Goal: Task Accomplishment & Management: Manage account settings

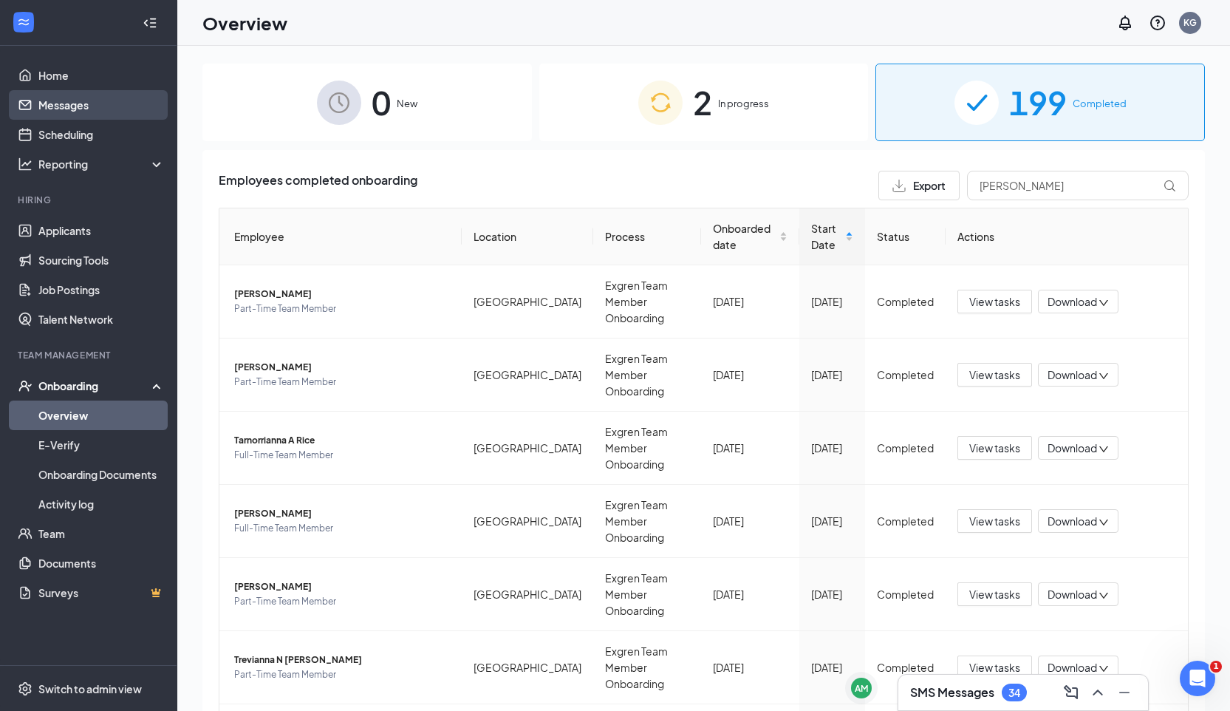
click at [87, 107] on link "Messages" at bounding box center [101, 105] width 126 height 30
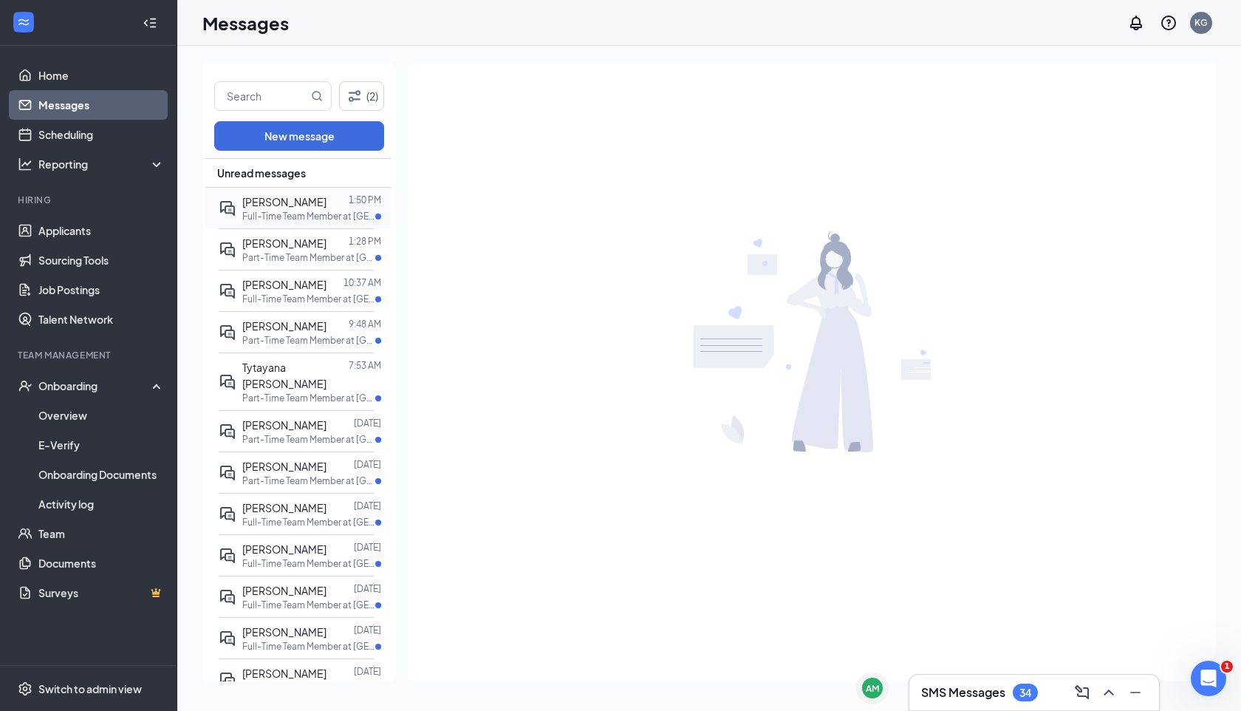
click at [330, 214] on p "Full-Time Team Member at [GEOGRAPHIC_DATA]" at bounding box center [308, 216] width 133 height 13
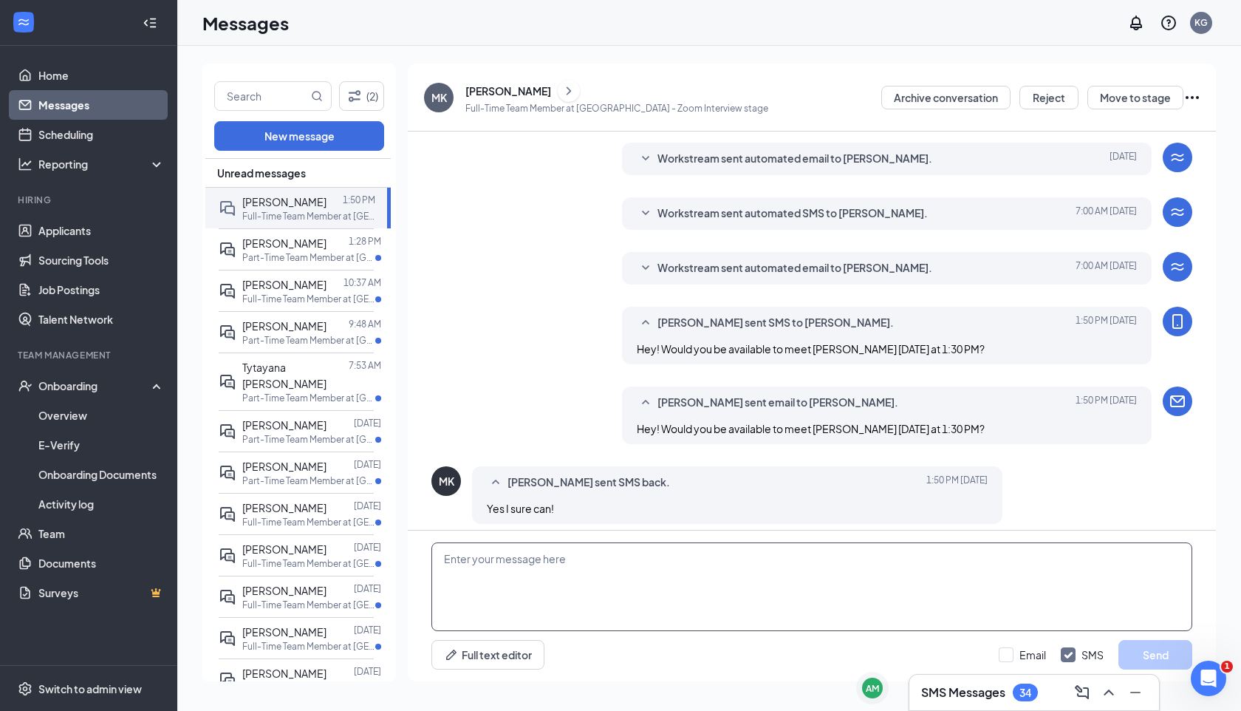
scroll to position [259, 0]
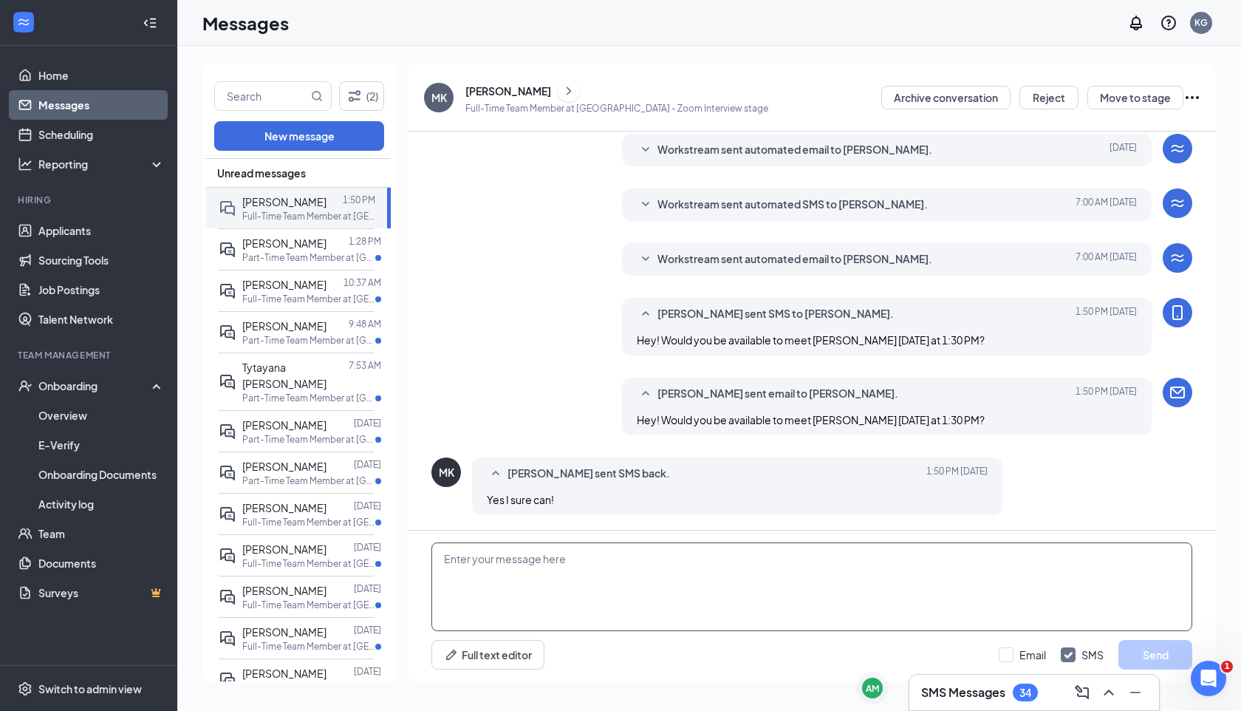
click at [531, 588] on textarea at bounding box center [812, 586] width 761 height 89
type textarea "Perfect! You can meet him at [GEOGRAPHIC_DATA]. I will send you a link shortly,…"
click at [1137, 651] on button "Send" at bounding box center [1156, 655] width 74 height 30
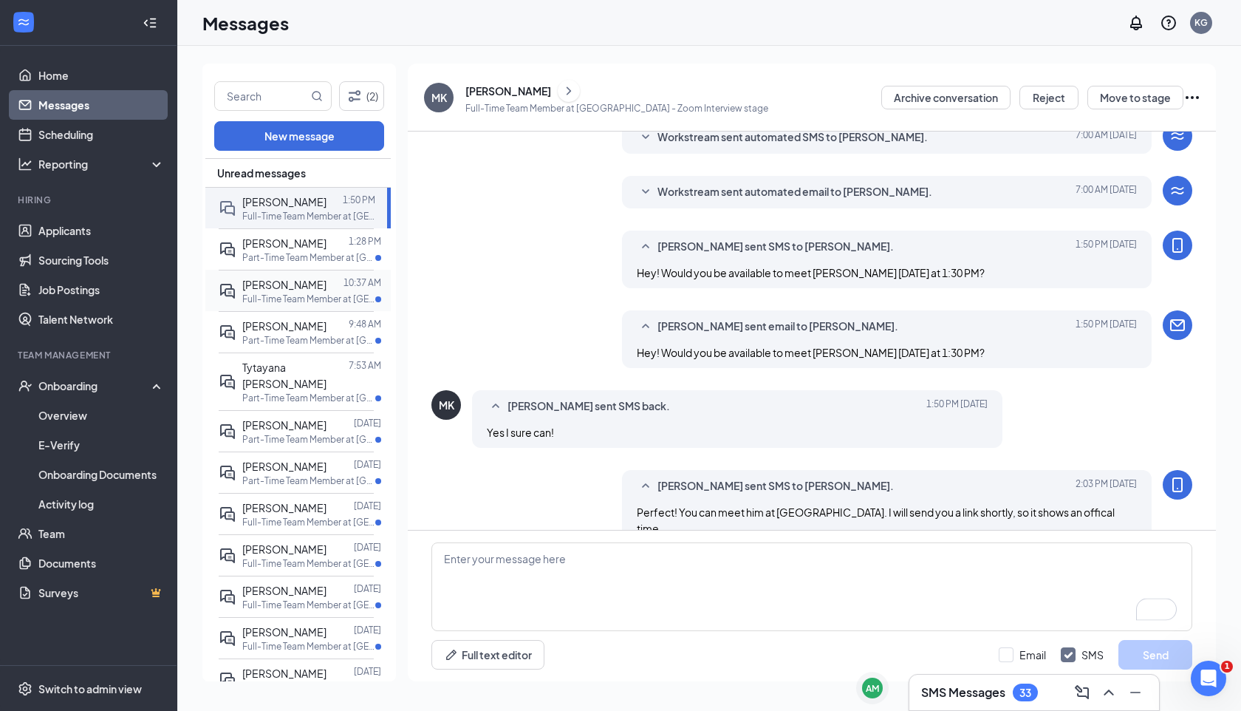
scroll to position [339, 0]
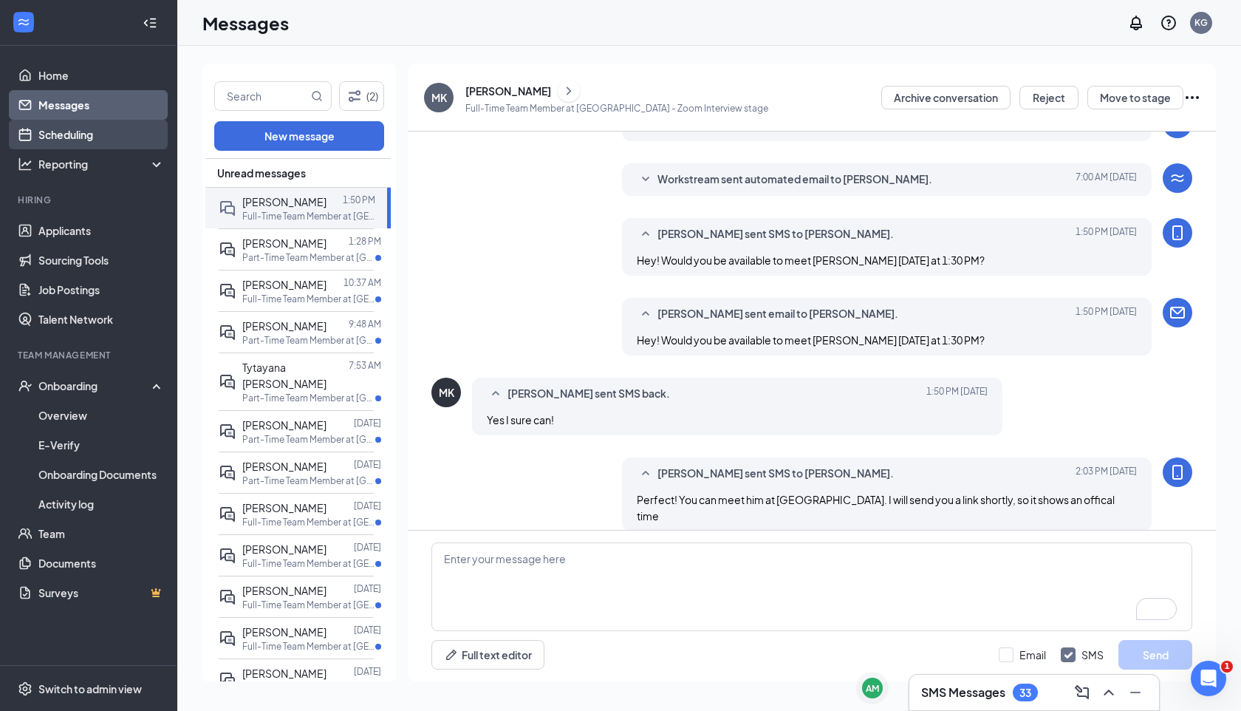
click at [116, 127] on link "Scheduling" at bounding box center [101, 135] width 126 height 30
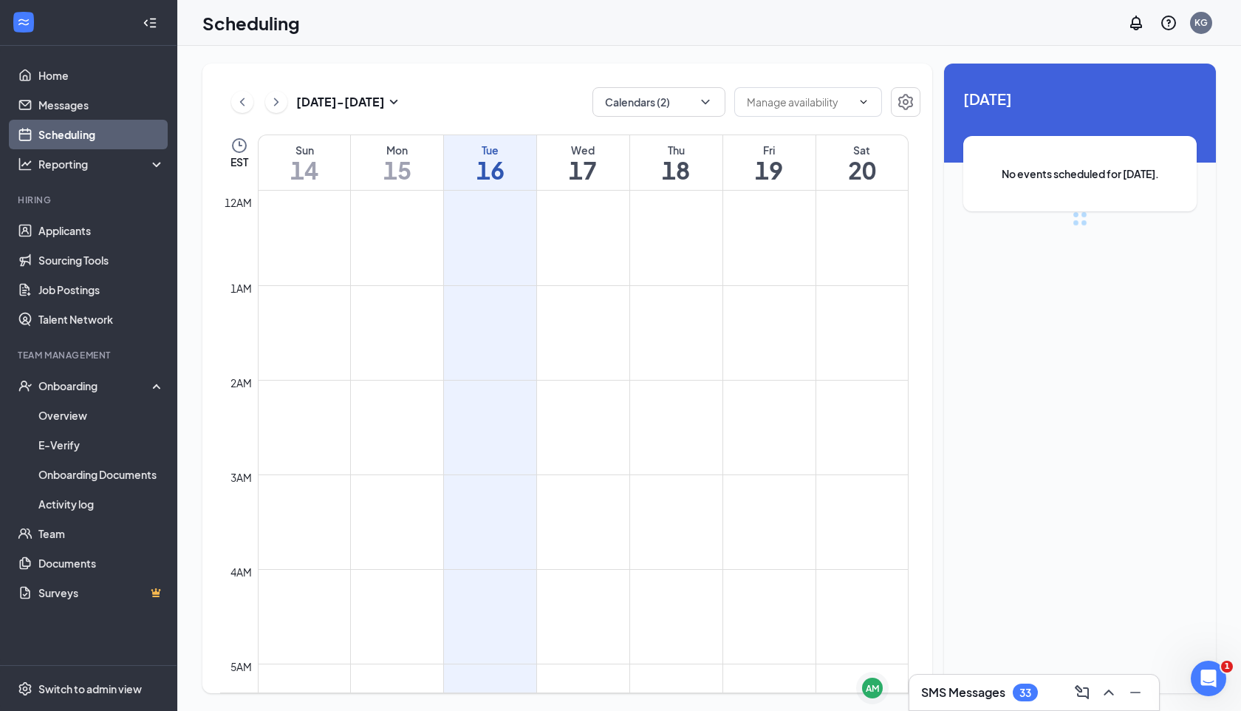
scroll to position [726, 0]
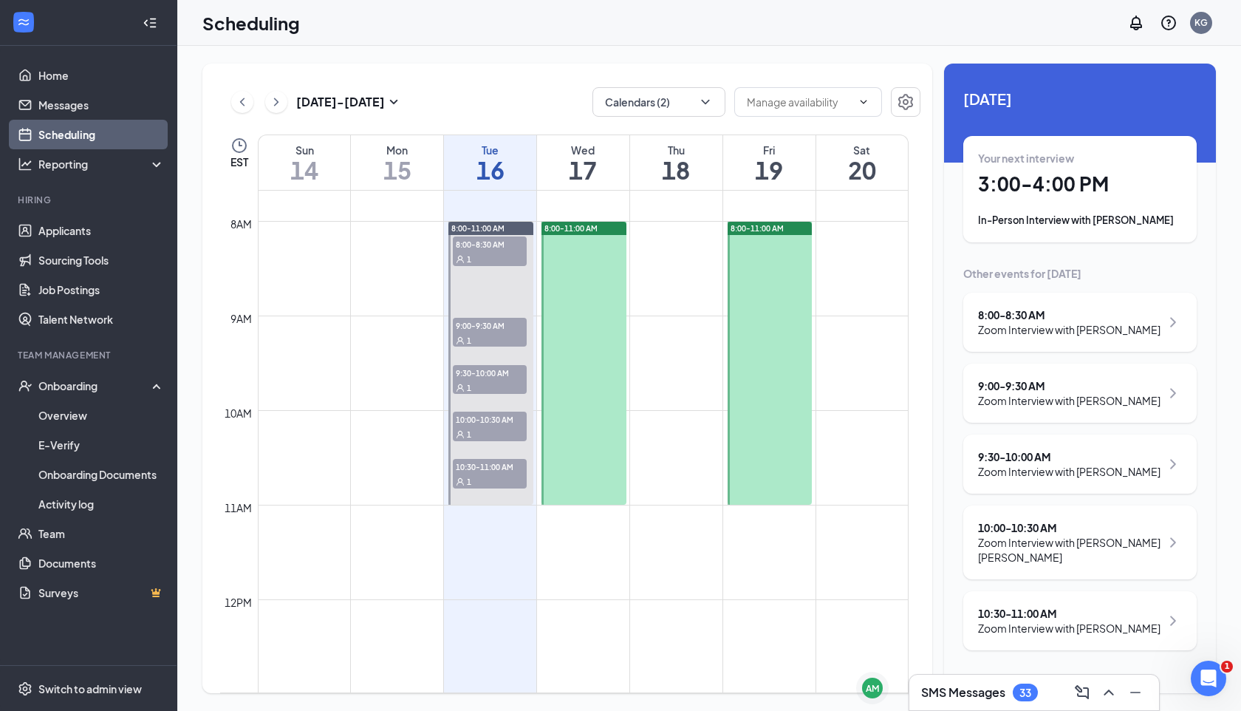
click at [498, 322] on span "9:00-9:30 AM" at bounding box center [490, 325] width 74 height 15
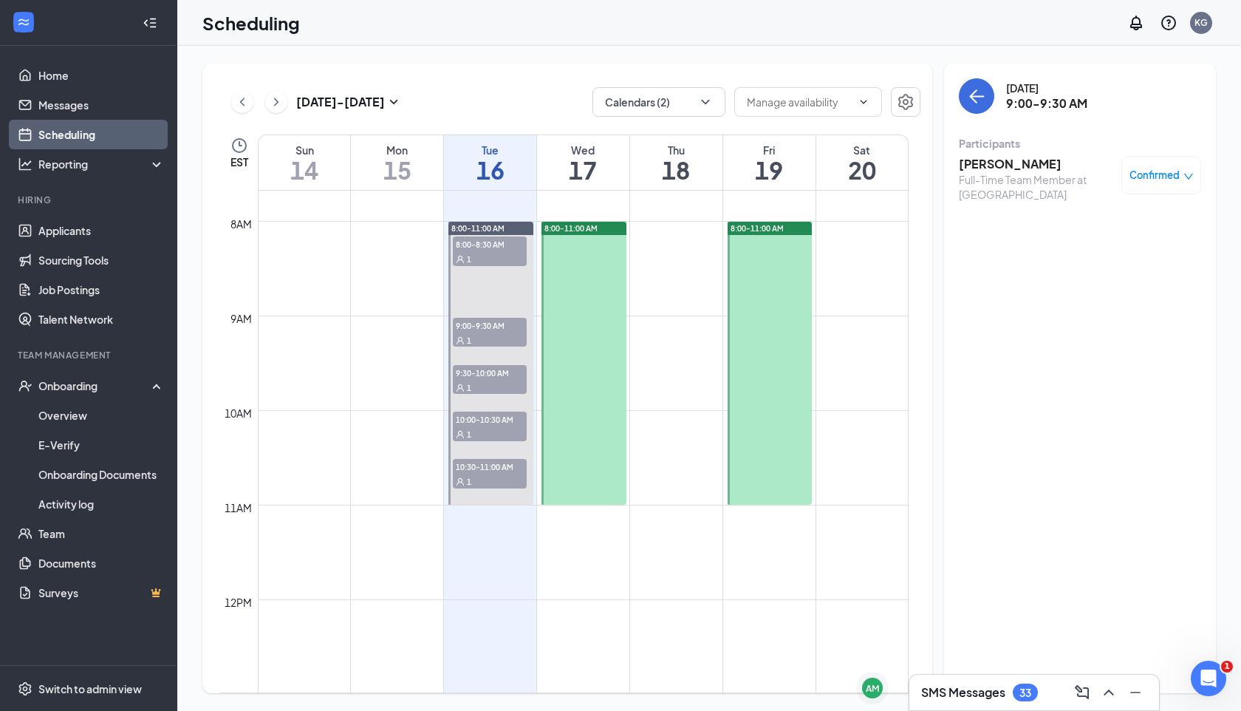
click at [484, 385] on div "1" at bounding box center [490, 387] width 74 height 15
click at [485, 424] on span "10:00-10:30 AM" at bounding box center [490, 419] width 74 height 15
click at [1007, 166] on h3 "[PERSON_NAME] [PERSON_NAME]" at bounding box center [1036, 172] width 155 height 33
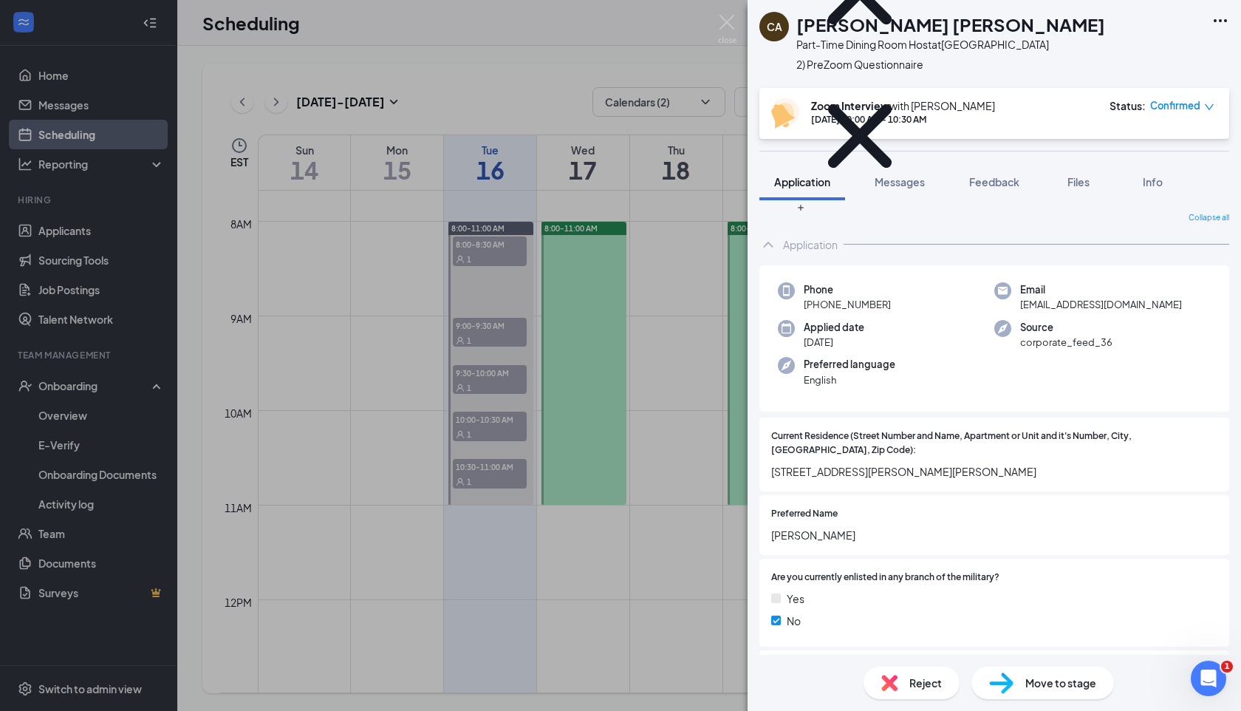
click at [1049, 689] on span "Move to stage" at bounding box center [1061, 683] width 71 height 16
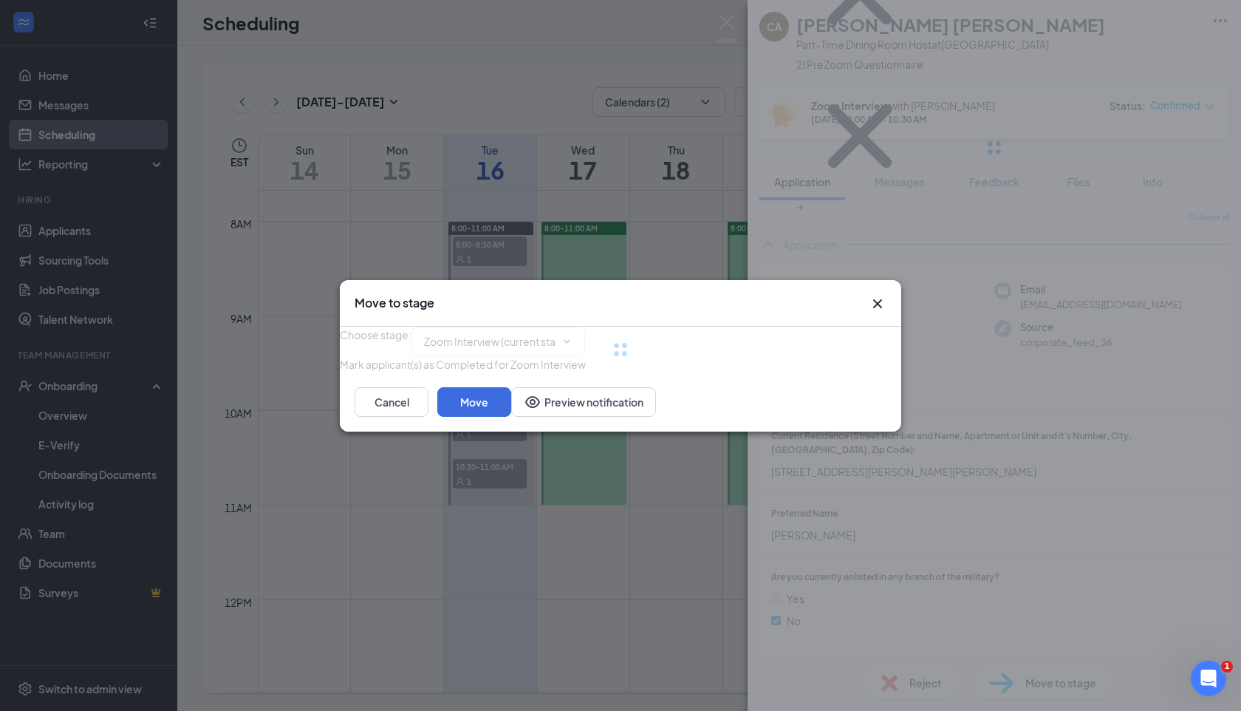
type input "Review Stage (next stage)"
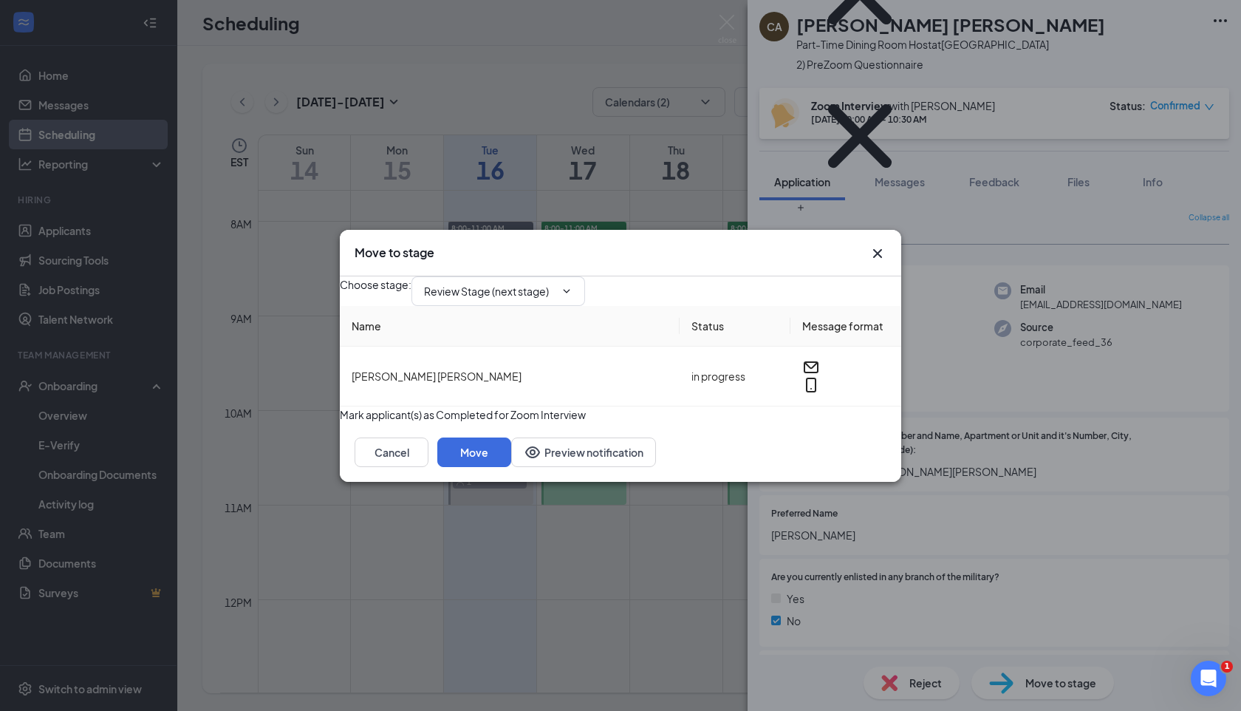
click at [882, 245] on icon "Cross" at bounding box center [878, 254] width 18 height 18
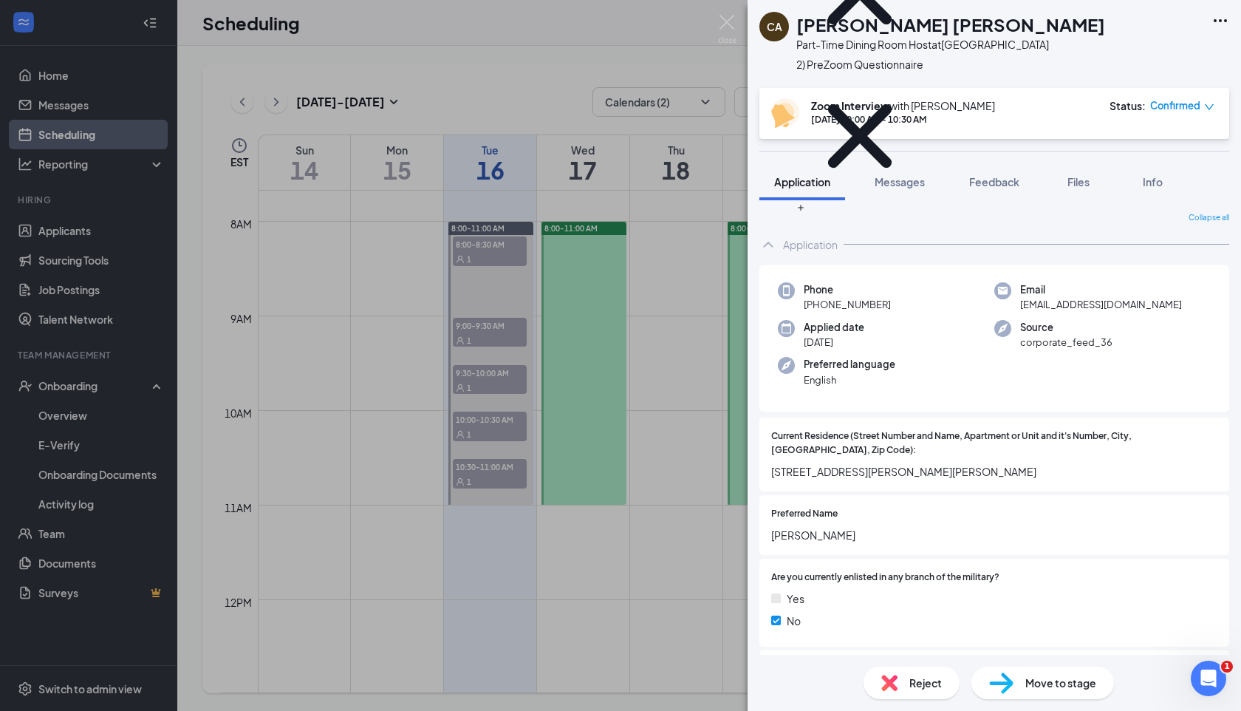
click at [737, 20] on div "CA [PERSON_NAME] [PERSON_NAME] Part-Time Dining Room Host at [GEOGRAPHIC_DATA] …" at bounding box center [620, 355] width 1241 height 711
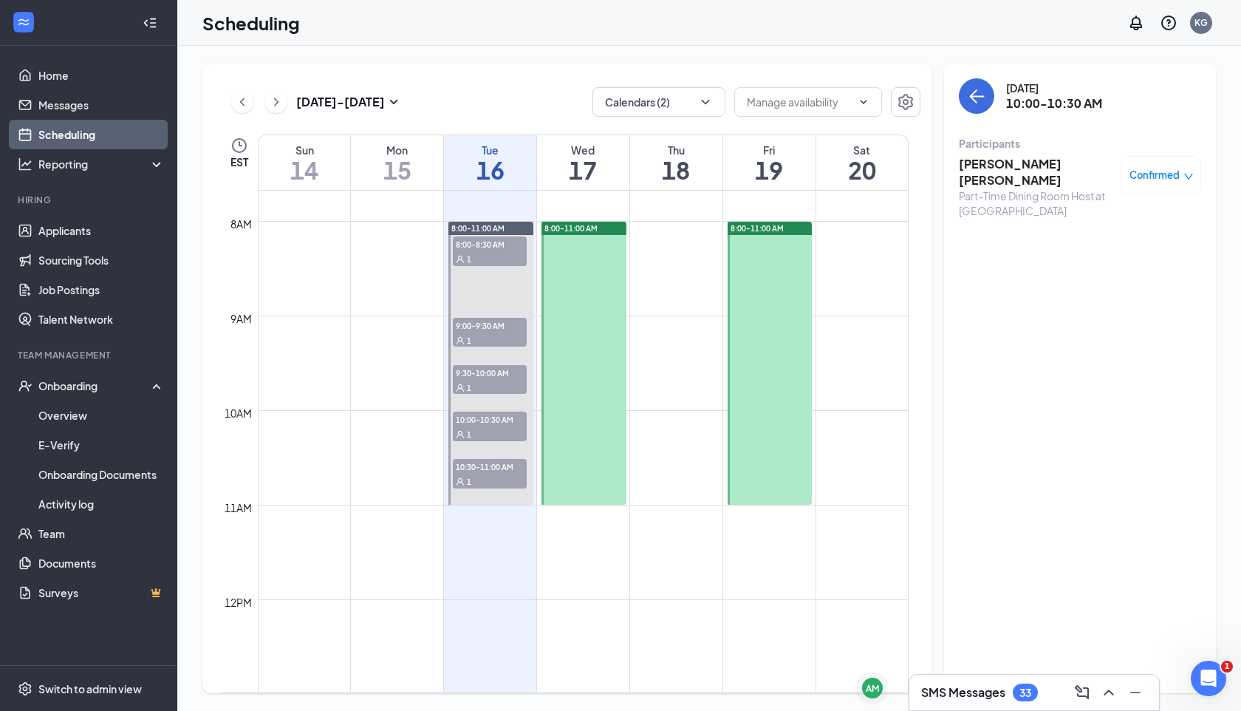
click at [995, 165] on h3 "[PERSON_NAME] [PERSON_NAME]" at bounding box center [1036, 172] width 155 height 33
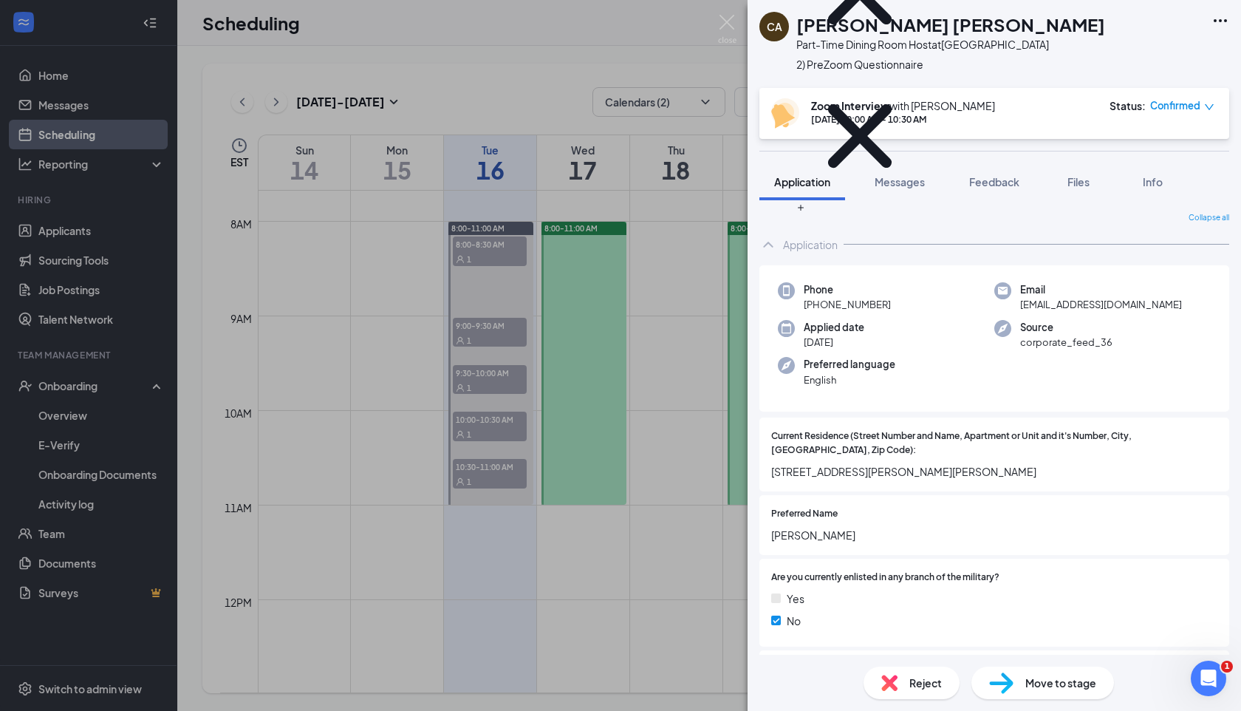
click at [1056, 678] on span "Move to stage" at bounding box center [1061, 683] width 71 height 16
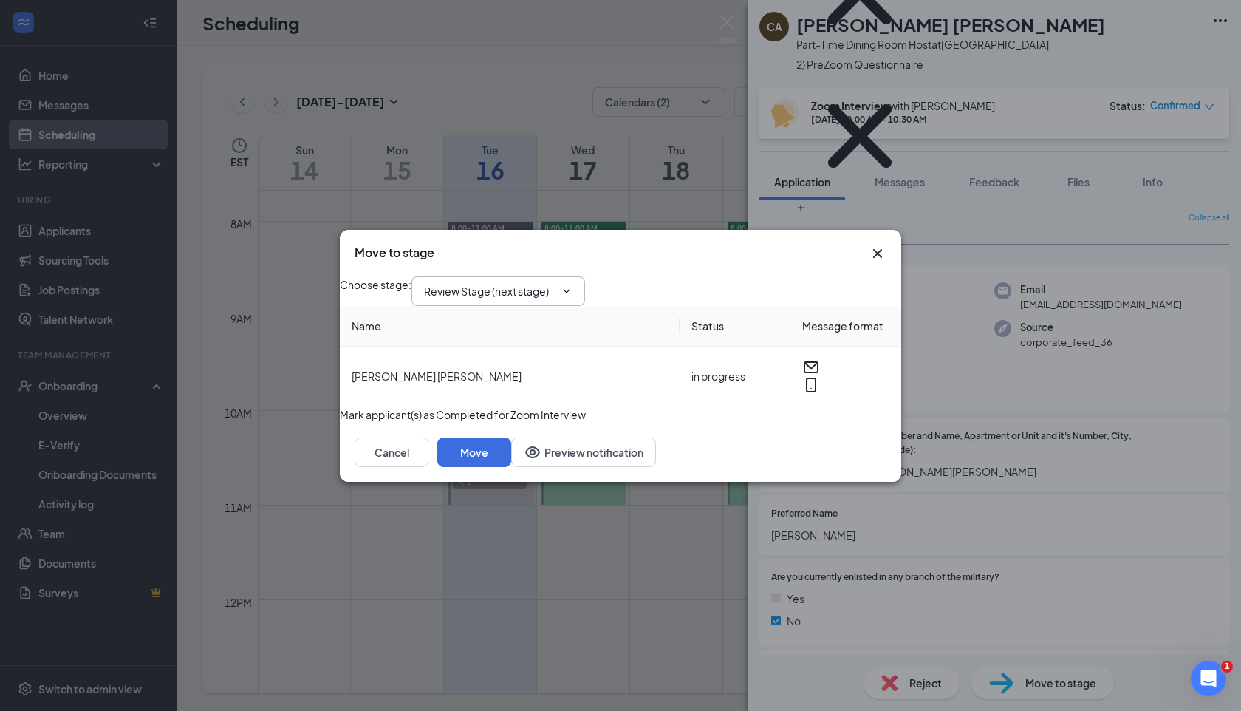
click at [517, 283] on input "Review Stage (next stage)" at bounding box center [489, 291] width 131 height 16
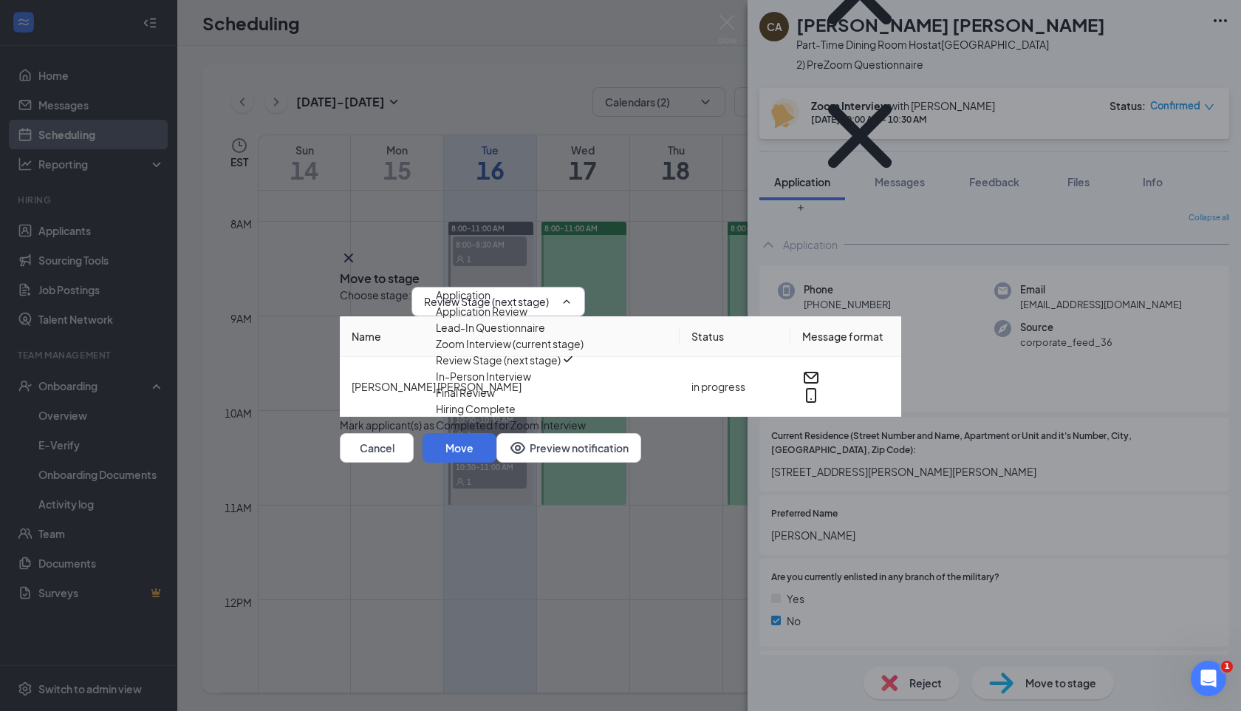
scroll to position [50, 0]
click at [531, 384] on div "In-Person Interview" at bounding box center [483, 376] width 95 height 16
type input "In-Person Interview"
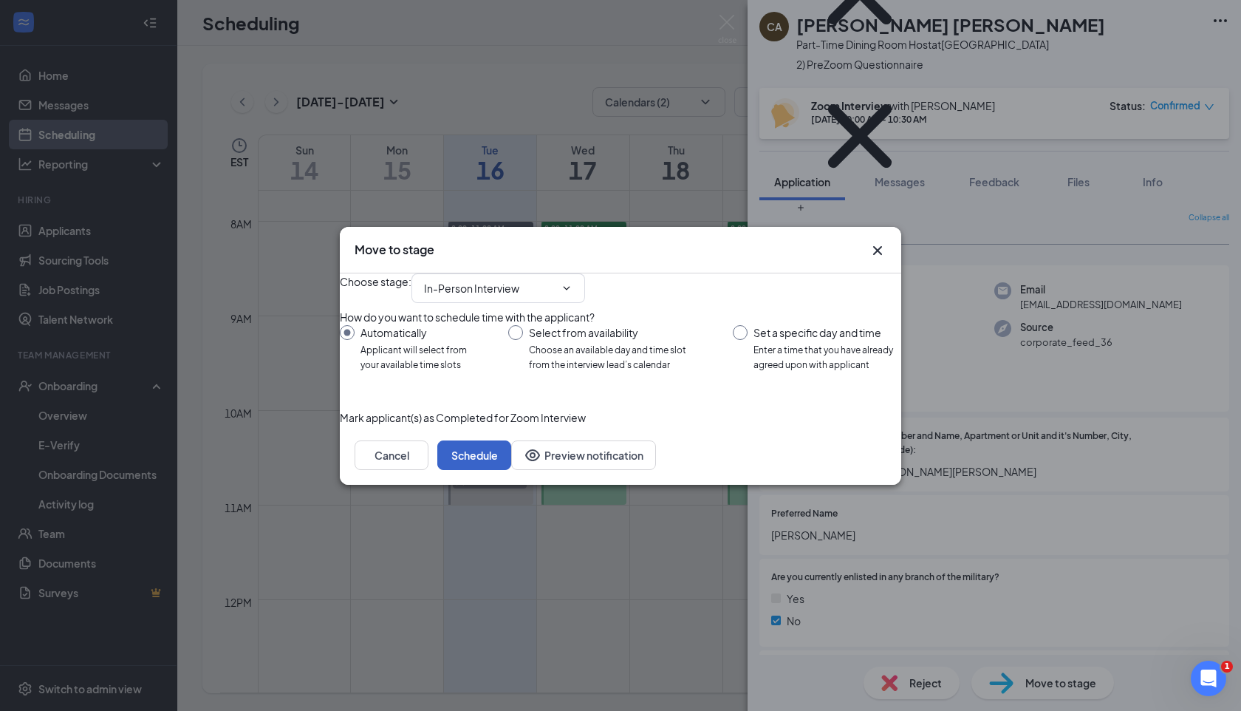
click at [511, 470] on button "Schedule" at bounding box center [474, 455] width 74 height 30
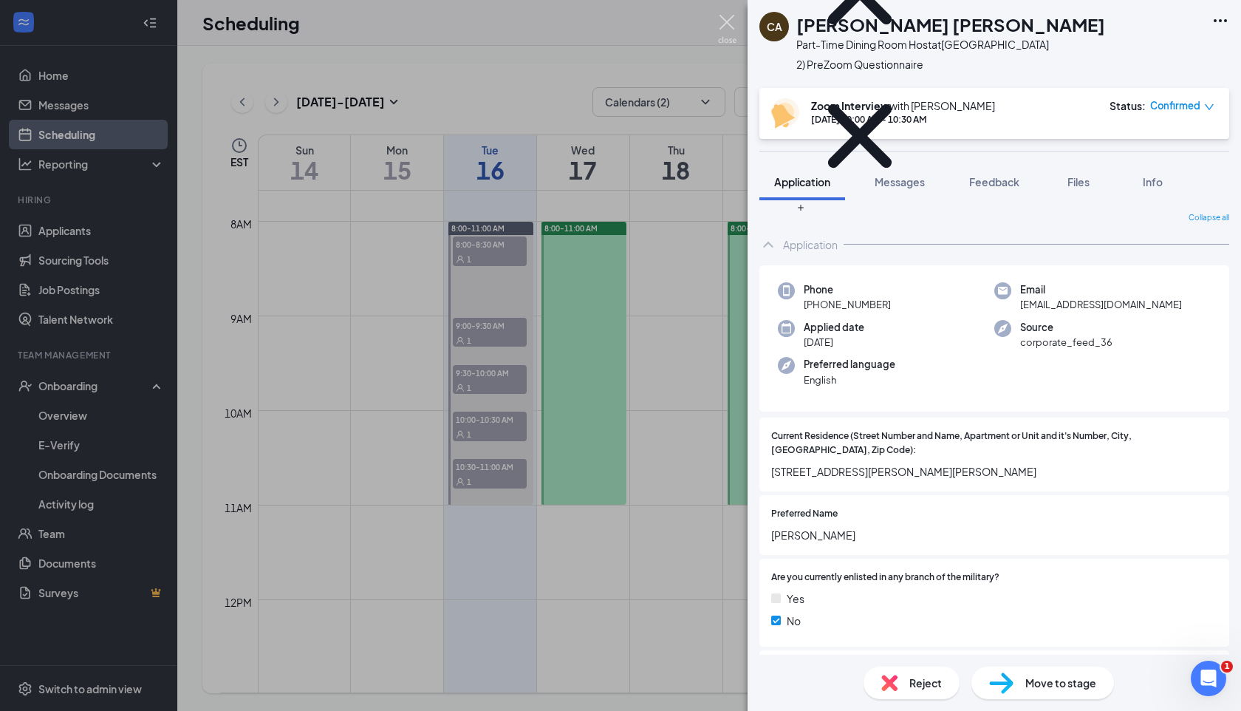
click at [729, 29] on img at bounding box center [727, 29] width 18 height 29
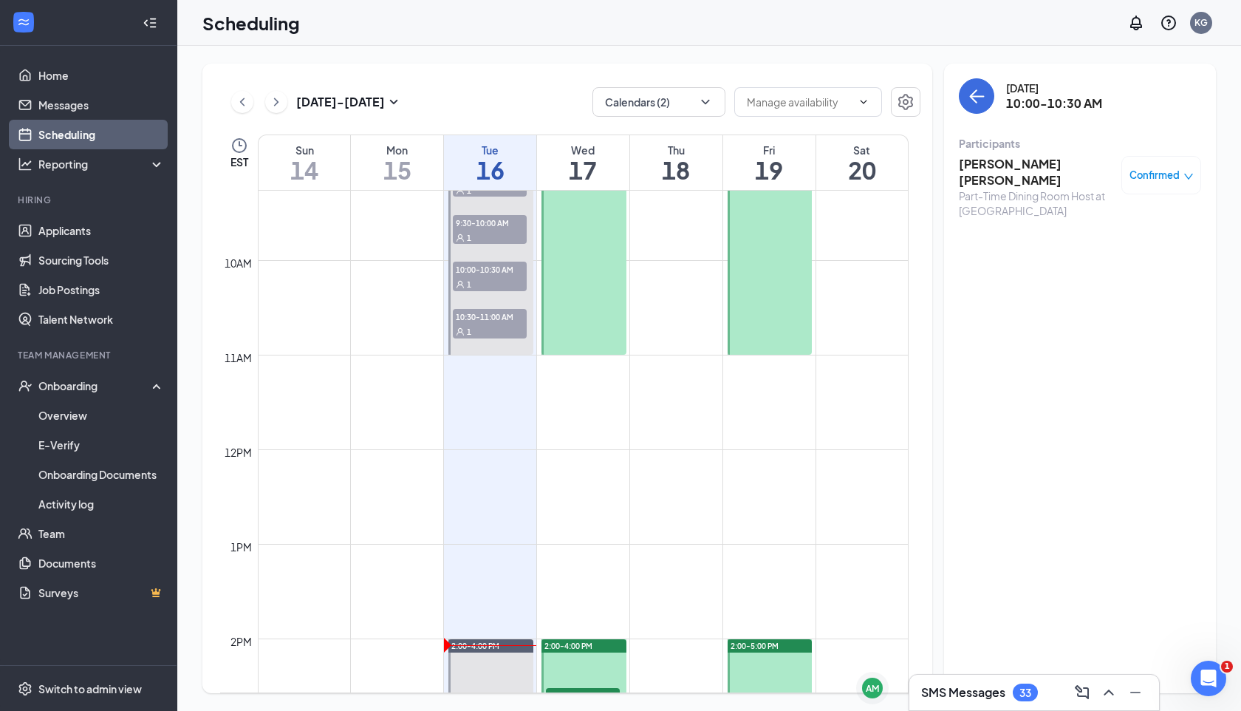
scroll to position [812, 0]
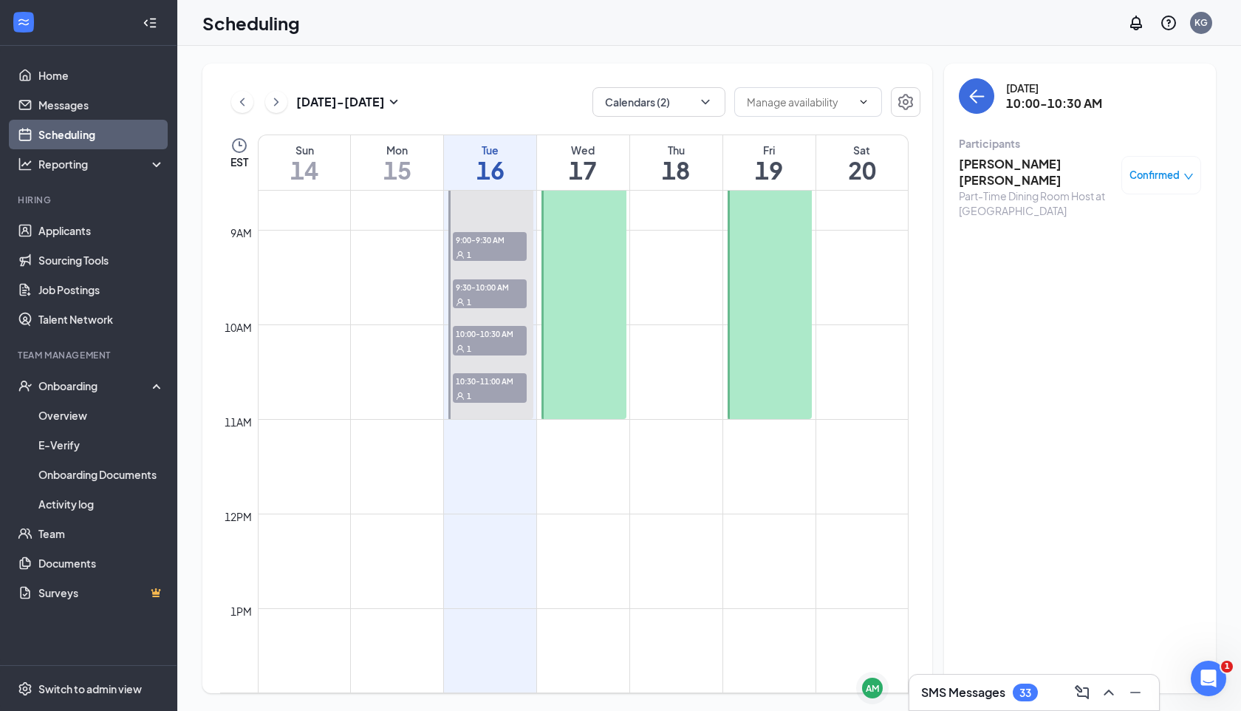
click at [485, 389] on div "1" at bounding box center [490, 395] width 74 height 15
click at [998, 152] on div "[PERSON_NAME] Full-Time Team Member at [GEOGRAPHIC_DATA] Confirmed" at bounding box center [1080, 179] width 242 height 56
click at [998, 163] on h3 "[PERSON_NAME]" at bounding box center [1036, 164] width 155 height 16
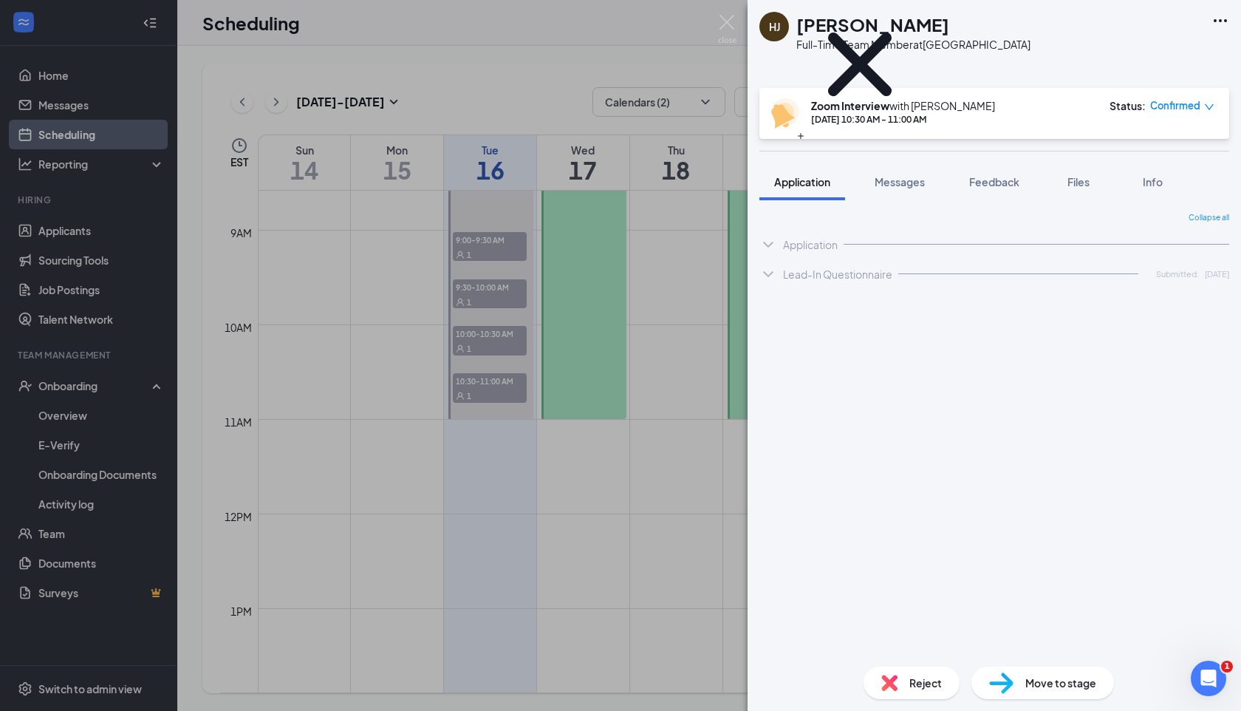
click at [1026, 683] on span "Move to stage" at bounding box center [1061, 683] width 71 height 16
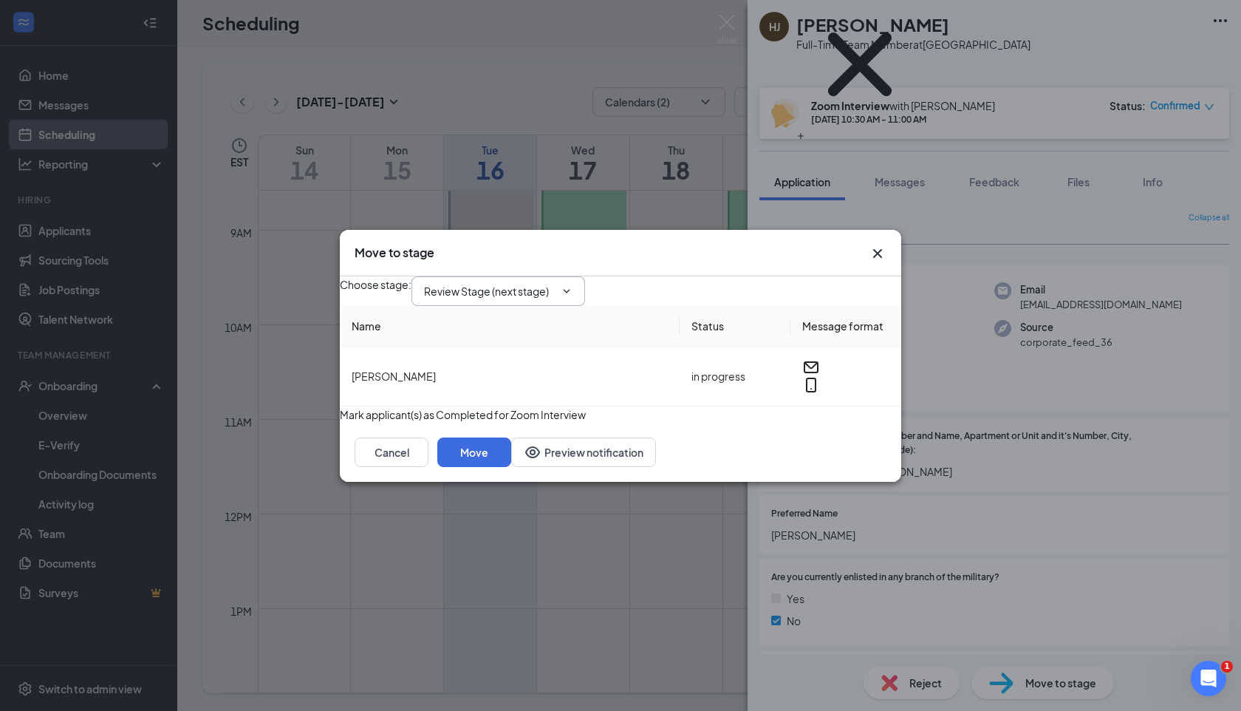
click at [540, 283] on input "Review Stage (next stage)" at bounding box center [489, 291] width 131 height 16
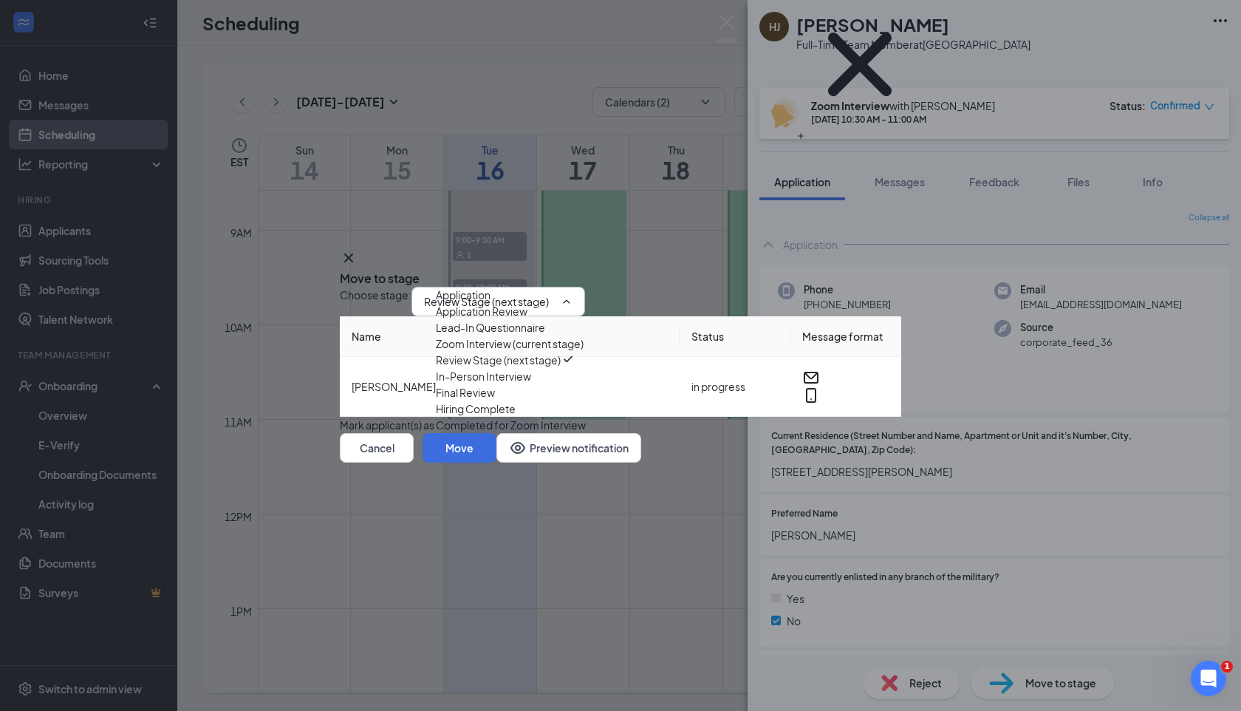
scroll to position [50, 0]
click at [529, 384] on div "In-Person Interview" at bounding box center [483, 376] width 95 height 16
type input "In-Person Interview"
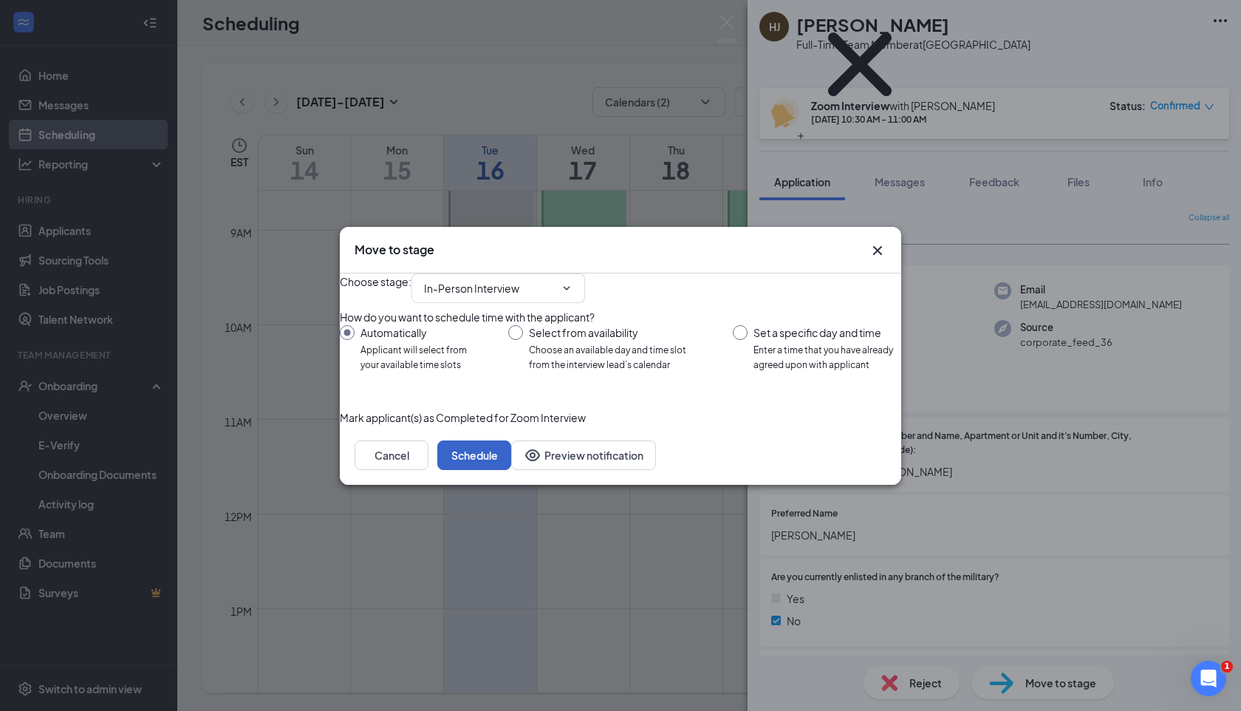
click at [511, 470] on button "Schedule" at bounding box center [474, 455] width 74 height 30
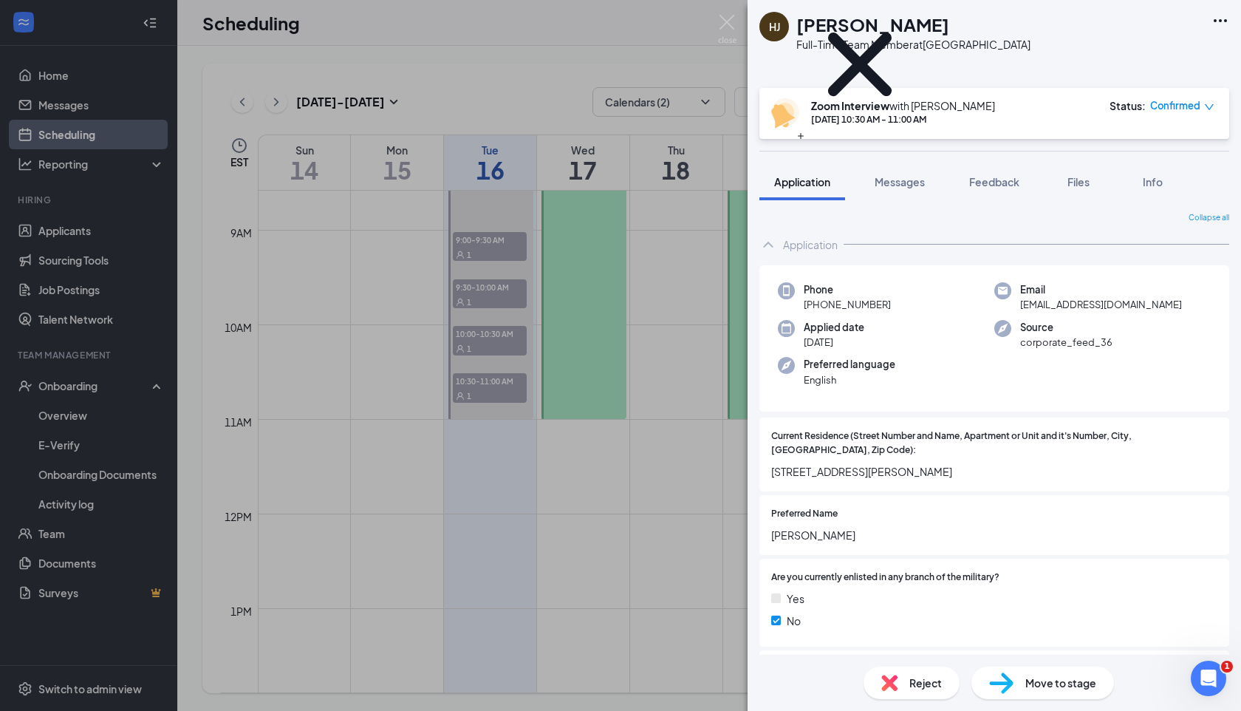
click at [730, 30] on img at bounding box center [727, 29] width 18 height 29
click at [720, 29] on img at bounding box center [727, 29] width 18 height 29
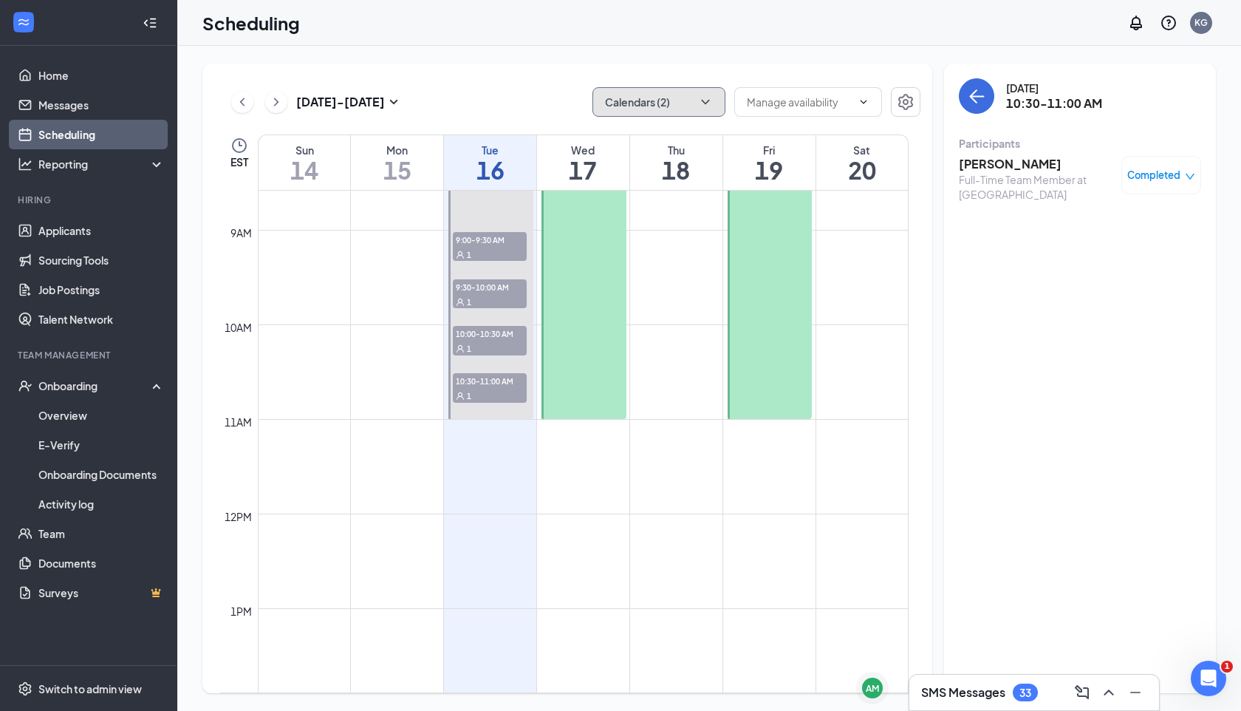
click at [678, 99] on button "Calendars (2)" at bounding box center [659, 102] width 133 height 30
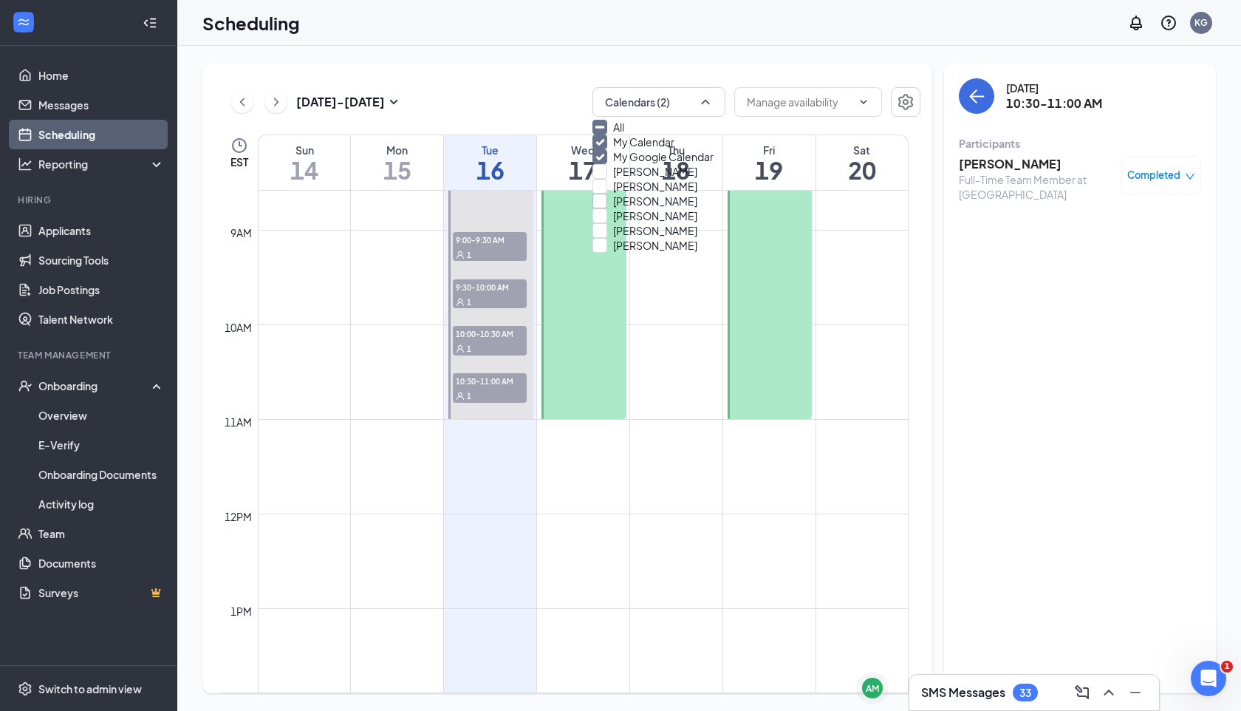
click at [627, 208] on input "[PERSON_NAME]" at bounding box center [645, 201] width 105 height 15
checkbox input "true"
click at [697, 478] on td at bounding box center [583, 478] width 651 height 24
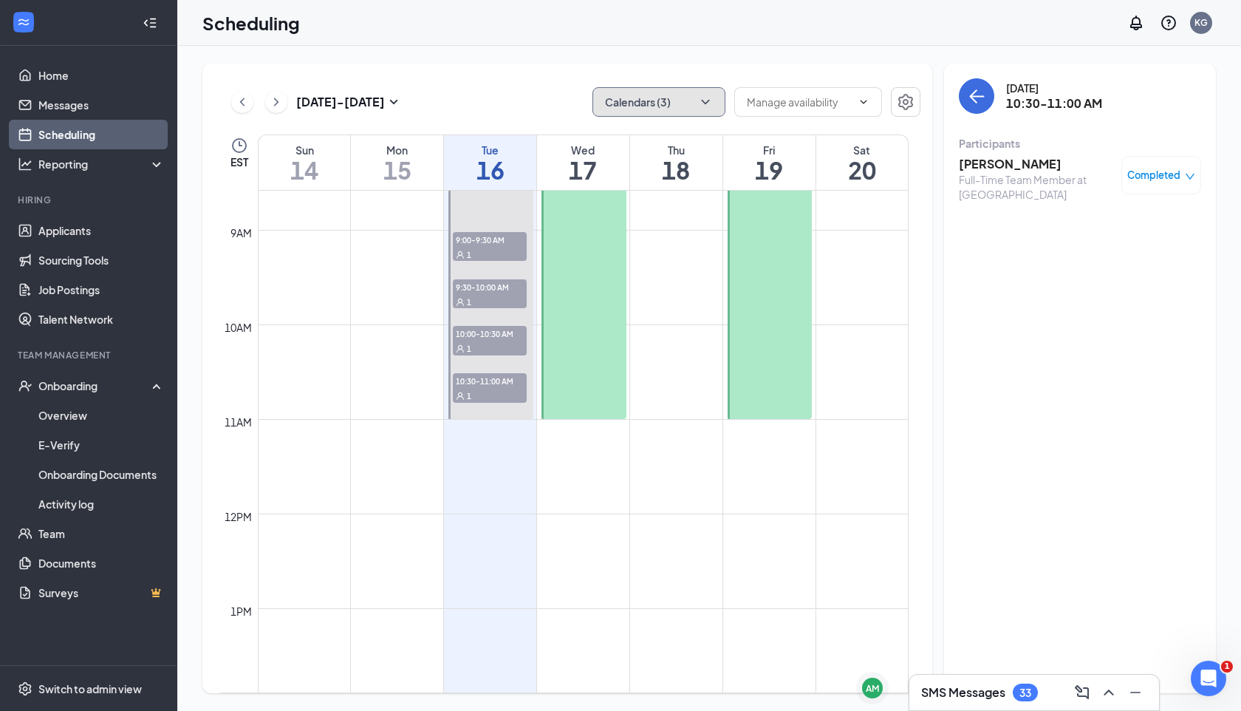
click at [665, 106] on button "Calendars (3)" at bounding box center [659, 102] width 133 height 30
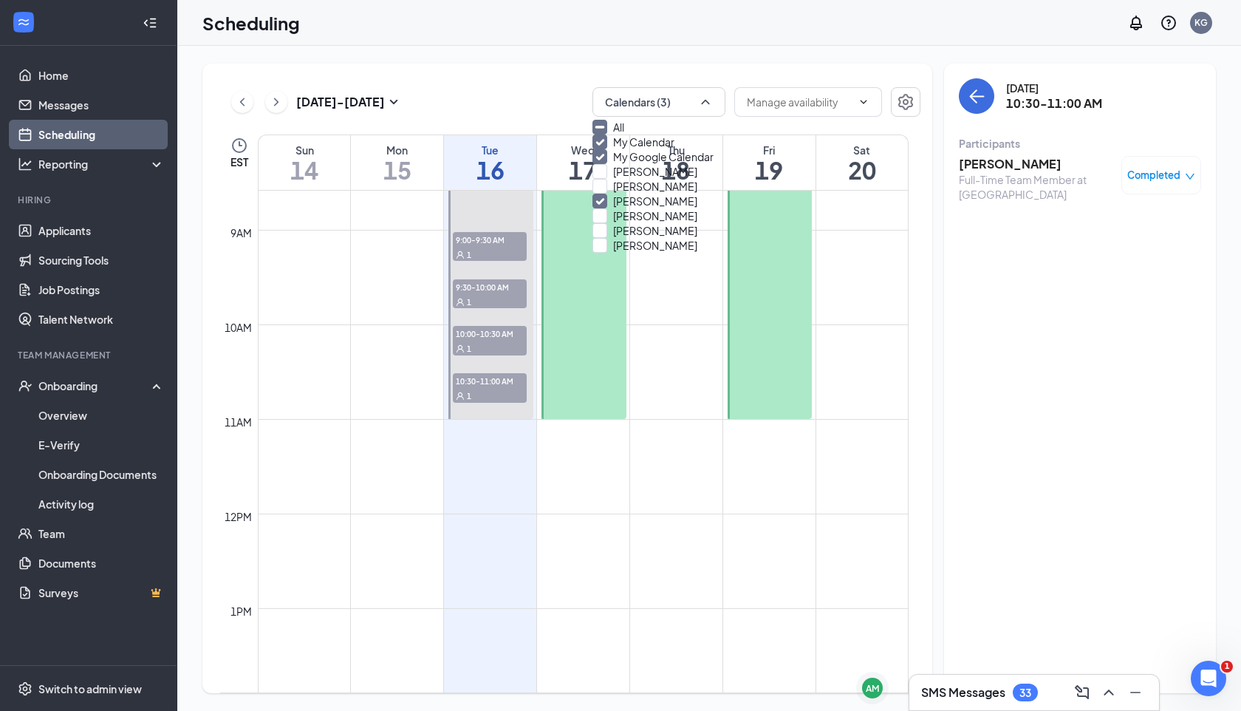
click at [614, 164] on div "My Google Calendar" at bounding box center [659, 156] width 133 height 15
checkbox input "false"
click at [616, 149] on input "My Calendar" at bounding box center [634, 141] width 82 height 15
checkbox input "false"
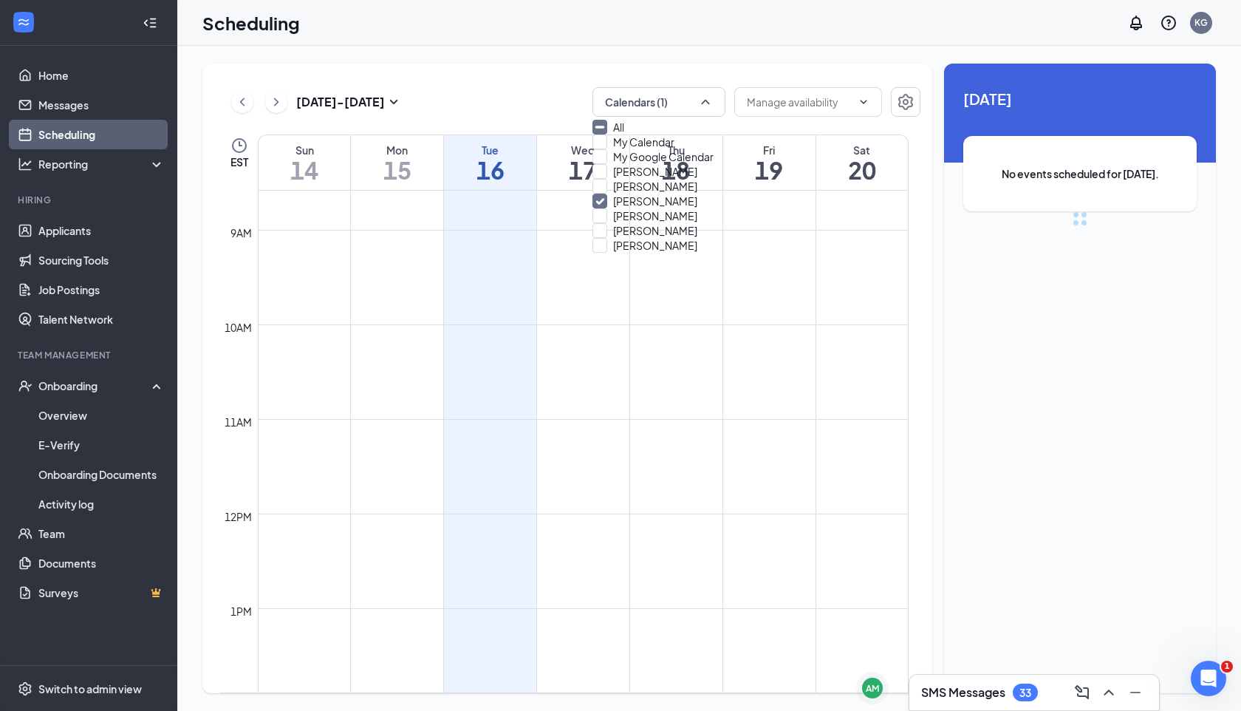
scroll to position [71, 0]
click at [633, 409] on td at bounding box center [583, 407] width 651 height 24
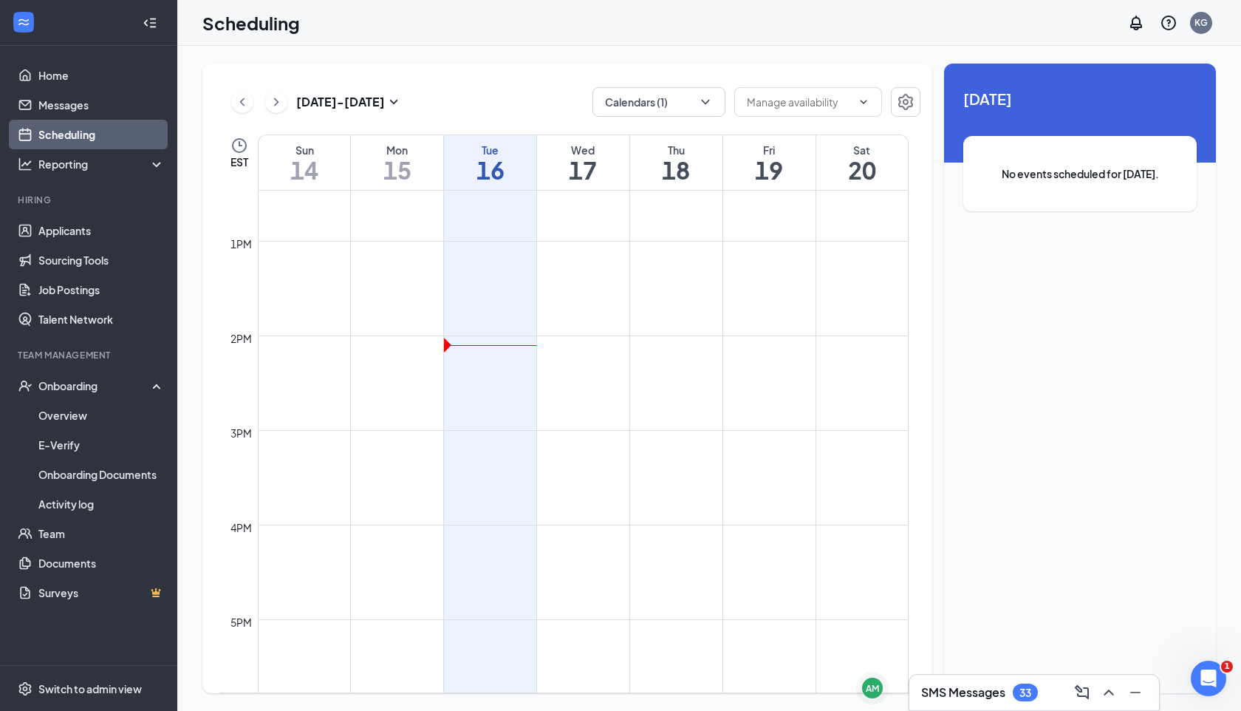
scroll to position [1178, 0]
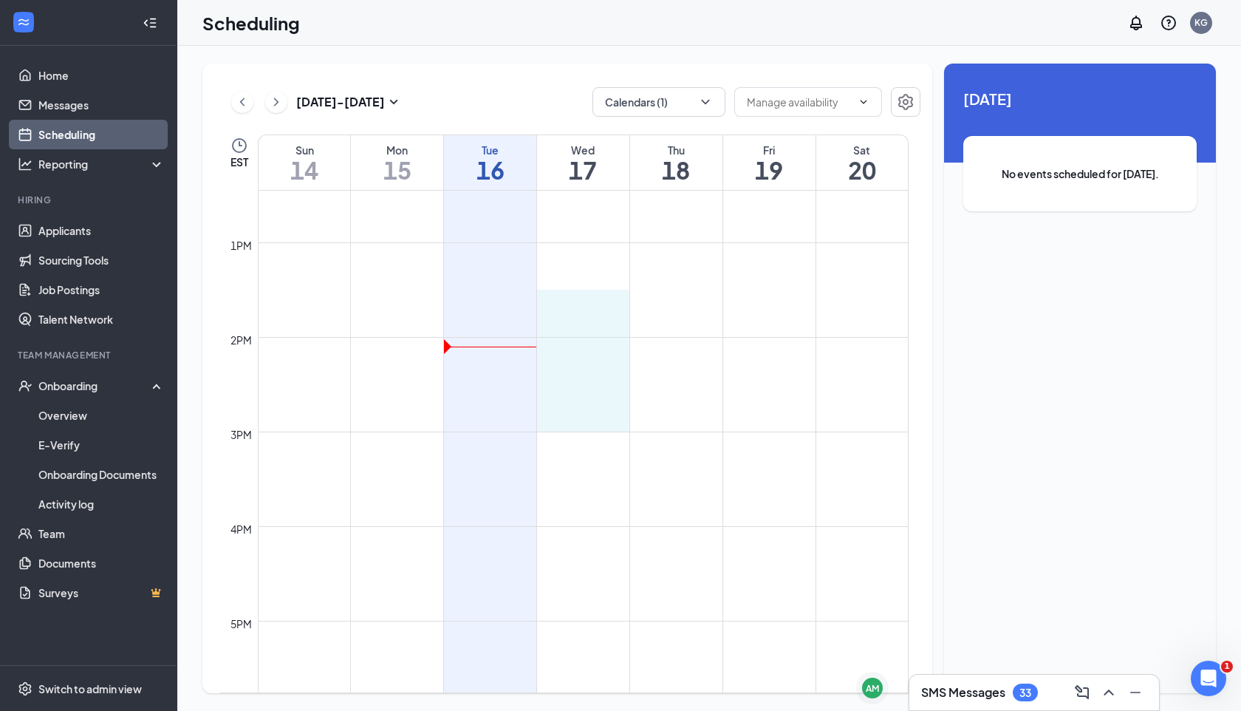
drag, startPoint x: 573, startPoint y: 290, endPoint x: 578, endPoint y: 417, distance: 127.2
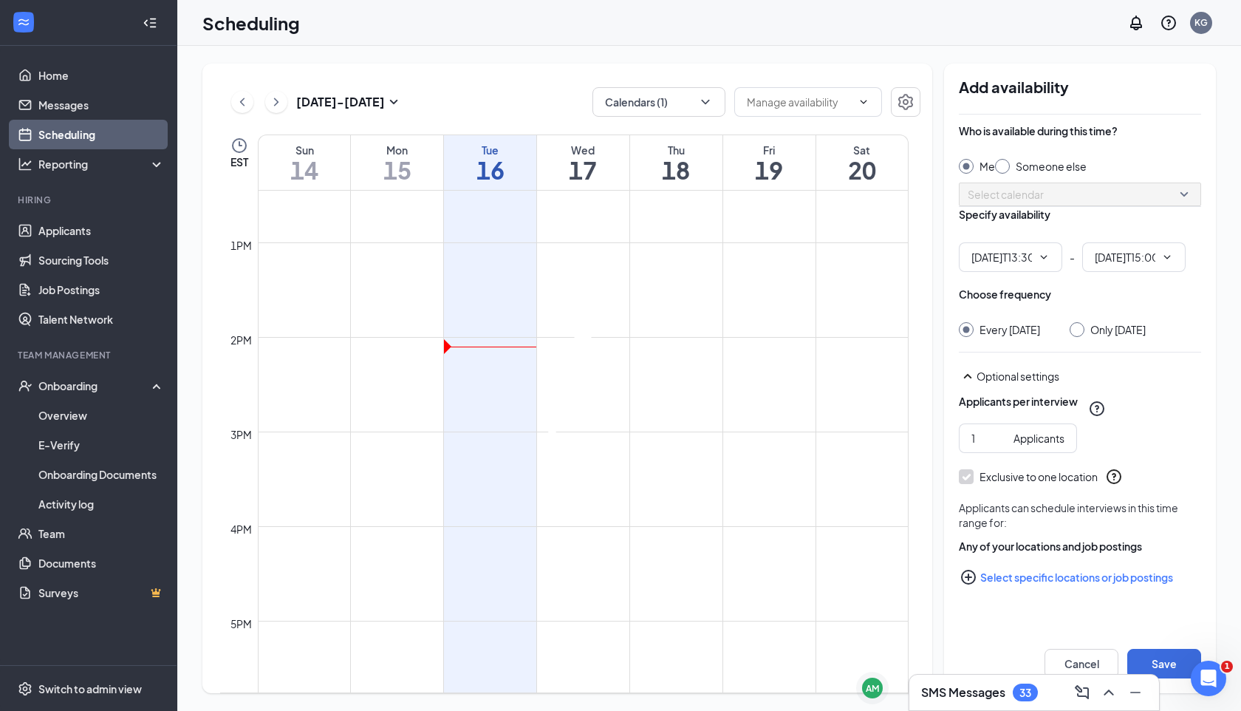
type input "01:30 PM"
type input "03:00 PM"
click at [604, 312] on icon "Cross" at bounding box center [583, 334] width 44 height 44
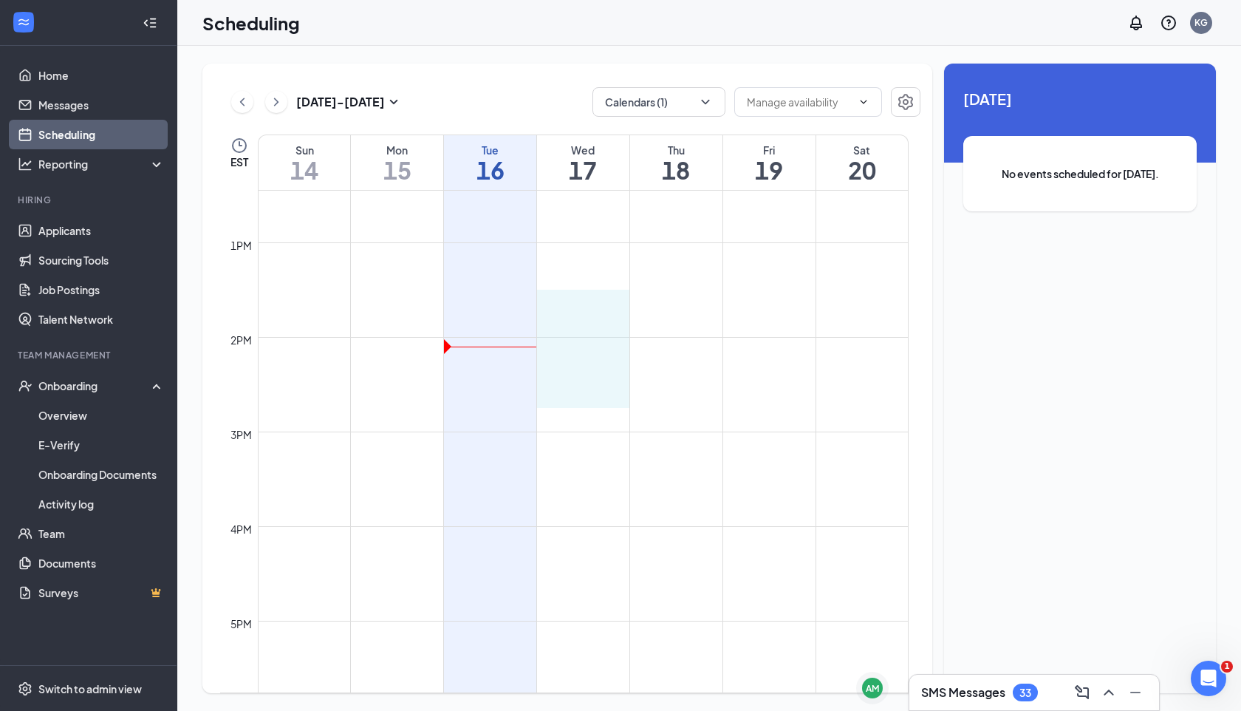
drag, startPoint x: 575, startPoint y: 299, endPoint x: 576, endPoint y: 387, distance: 87.9
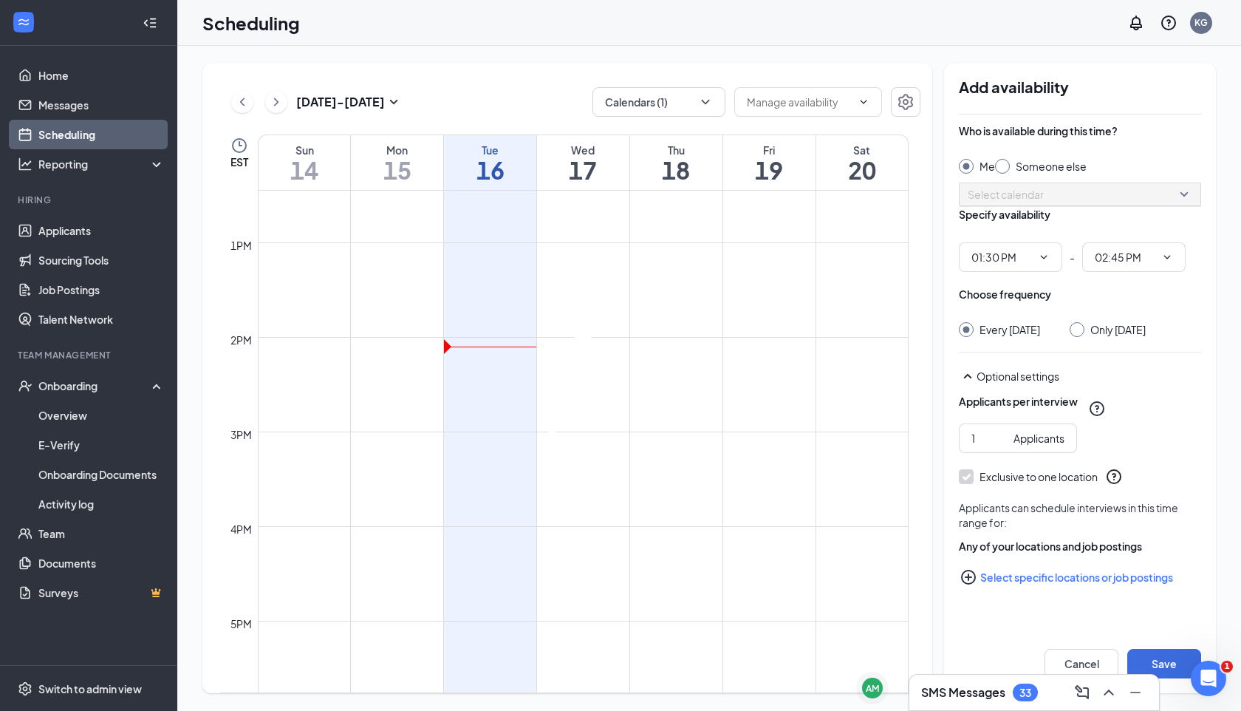
click at [1006, 165] on input "Someone else" at bounding box center [1000, 164] width 10 height 10
radio input "true"
radio input "false"
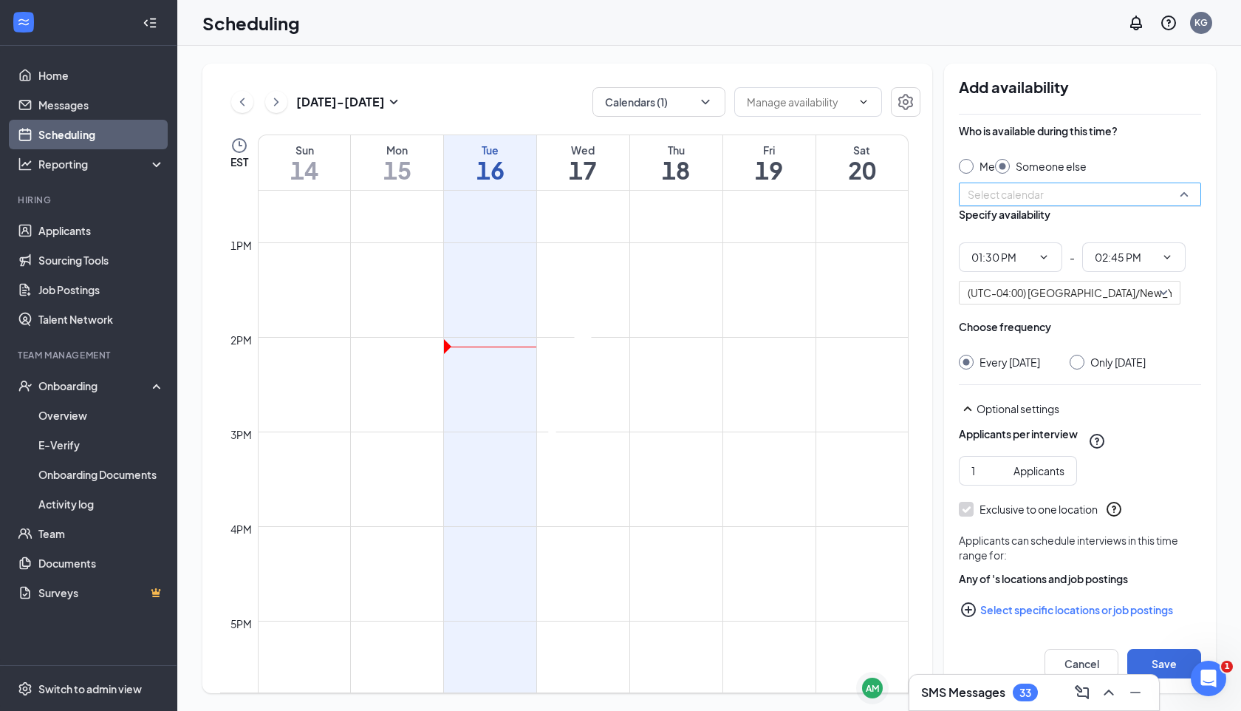
click at [1016, 202] on input "search" at bounding box center [1075, 194] width 214 height 22
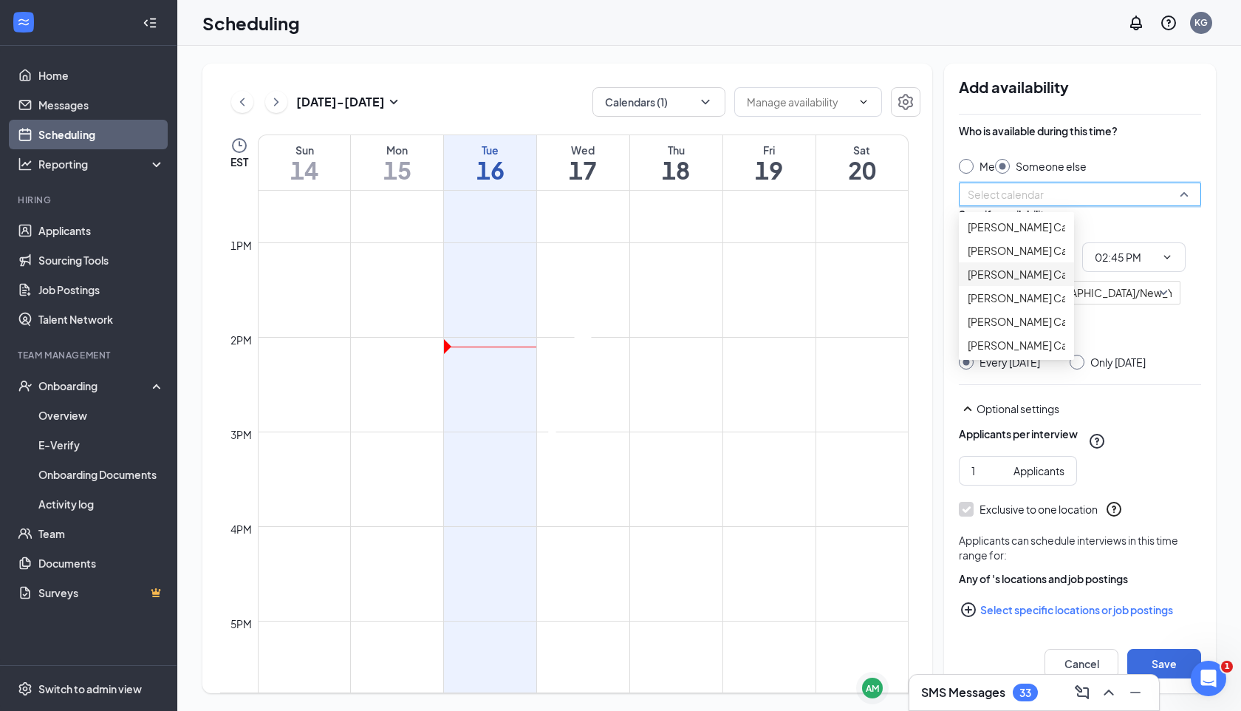
click at [1003, 282] on span "[PERSON_NAME] Calendar" at bounding box center [1033, 274] width 131 height 16
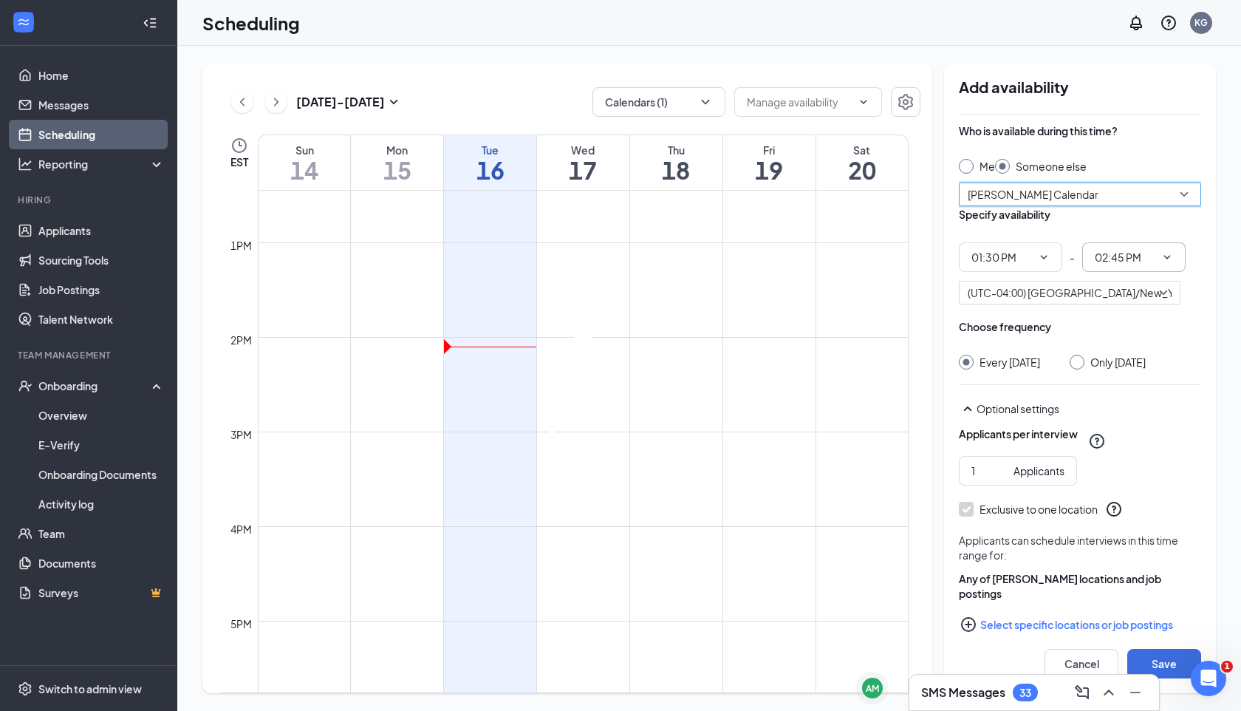
click at [1144, 265] on input "02:45 PM" at bounding box center [1125, 257] width 61 height 16
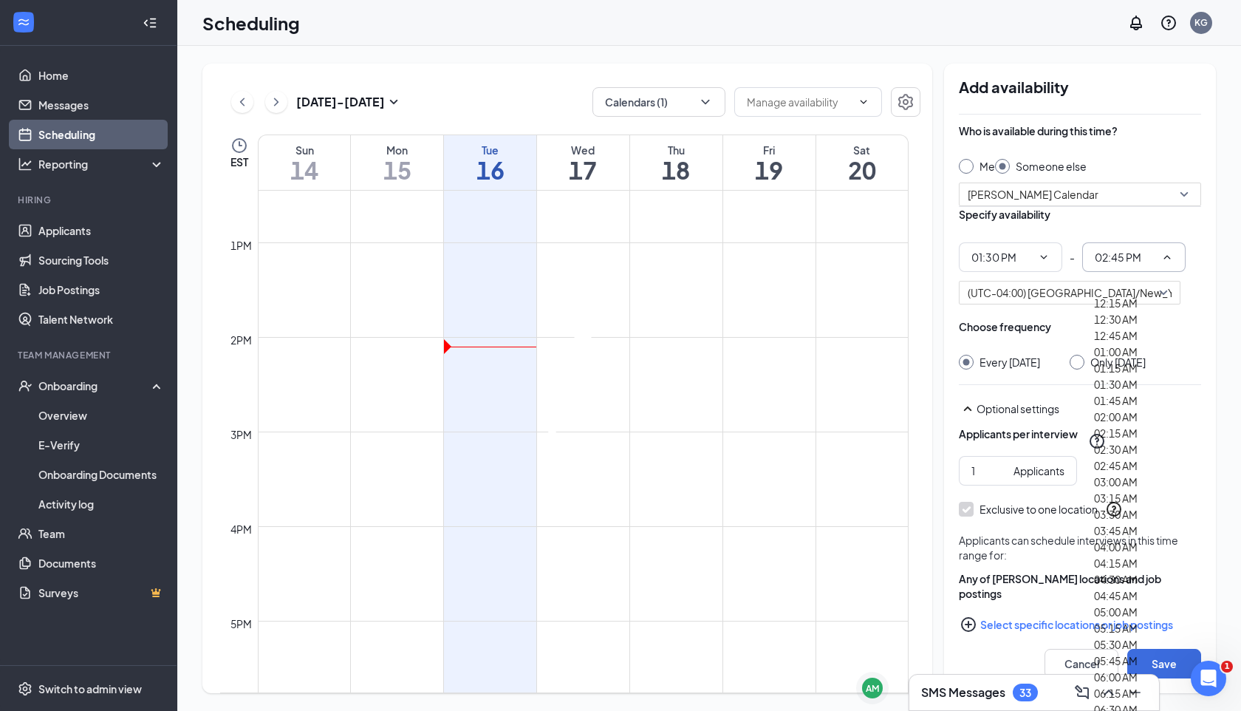
scroll to position [1906, 0]
type input "02:30 PM"
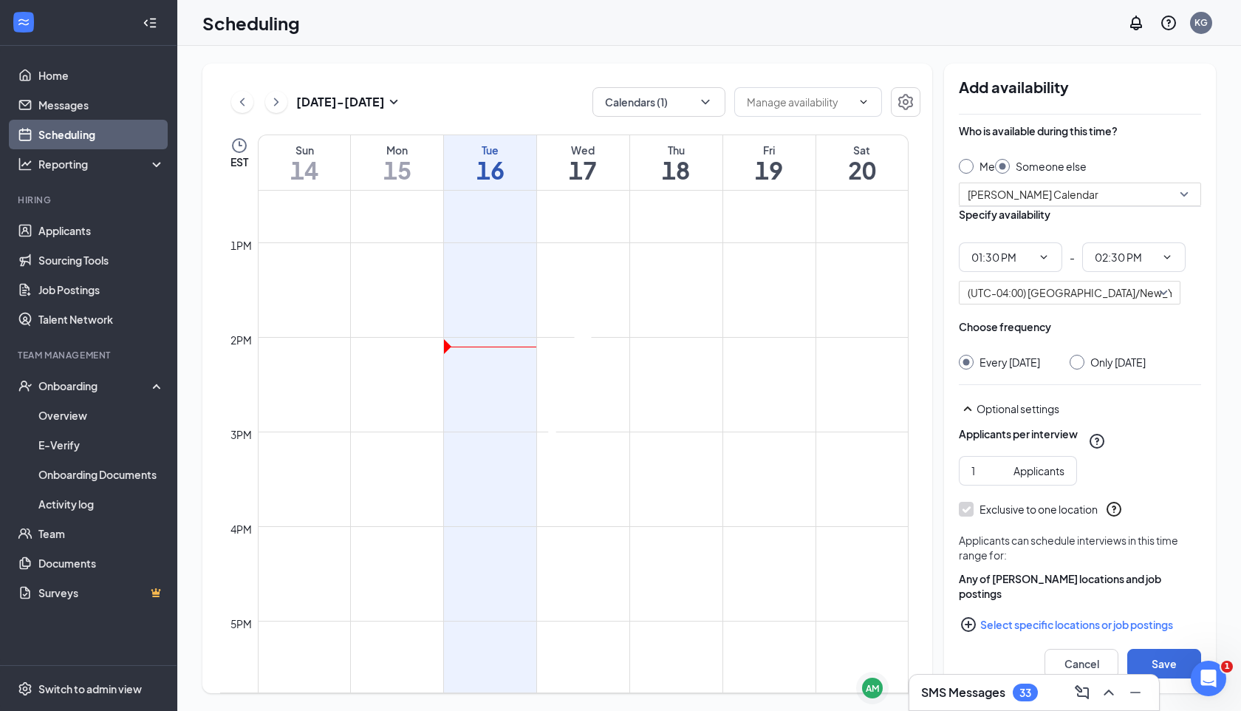
scroll to position [18, 0]
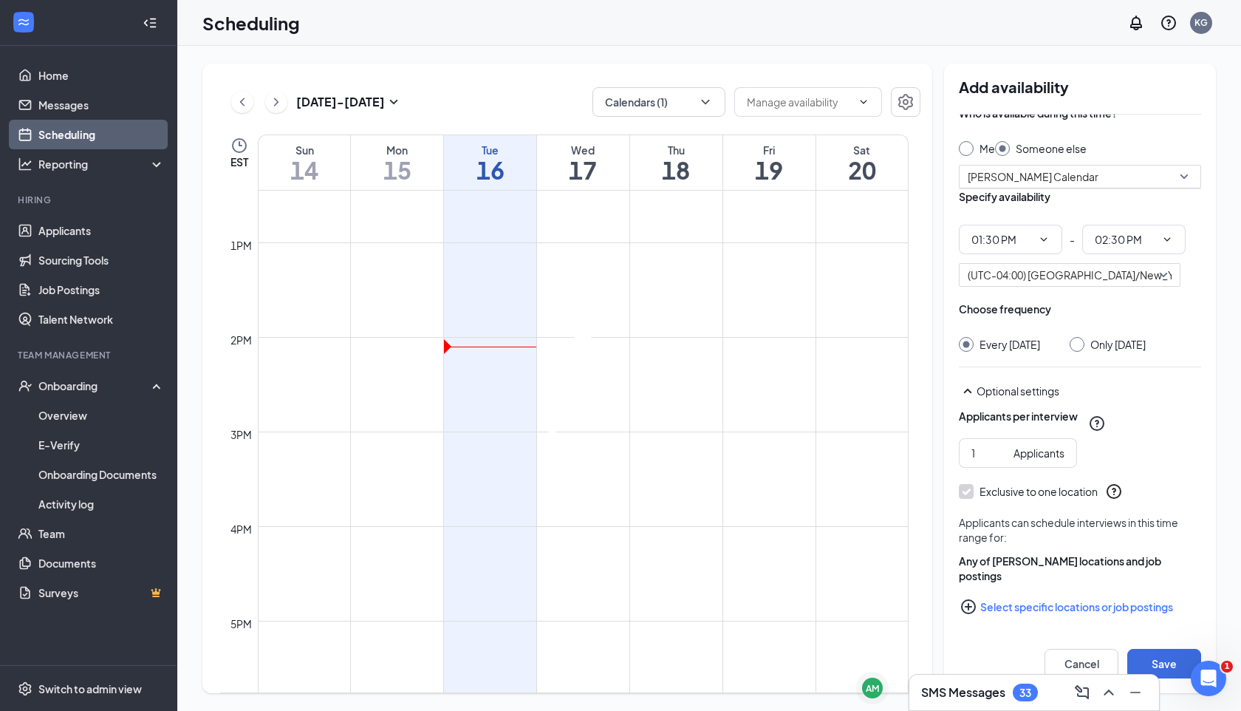
click at [1080, 347] on input "Only [DATE]" at bounding box center [1075, 342] width 10 height 10
radio input "true"
radio input "false"
click at [1009, 604] on button "Select specific locations or job postings" at bounding box center [1080, 605] width 242 height 30
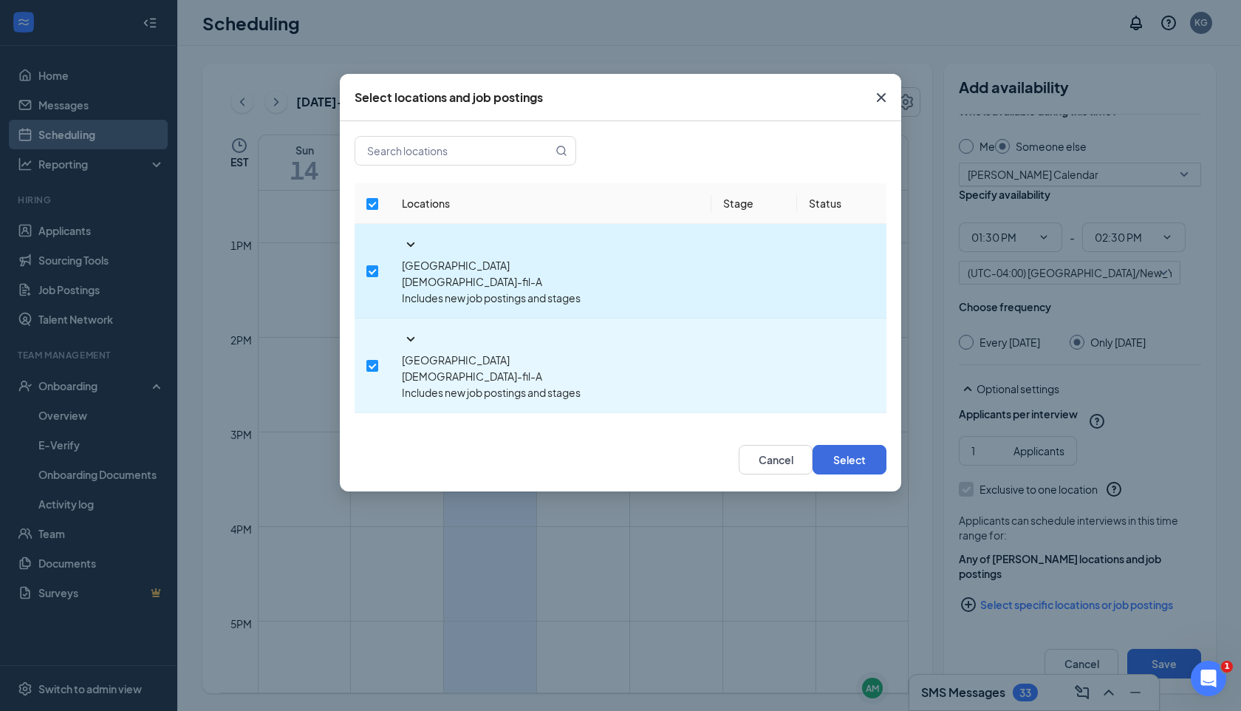
click at [407, 242] on icon "SmallChevronDown" at bounding box center [411, 244] width 8 height 4
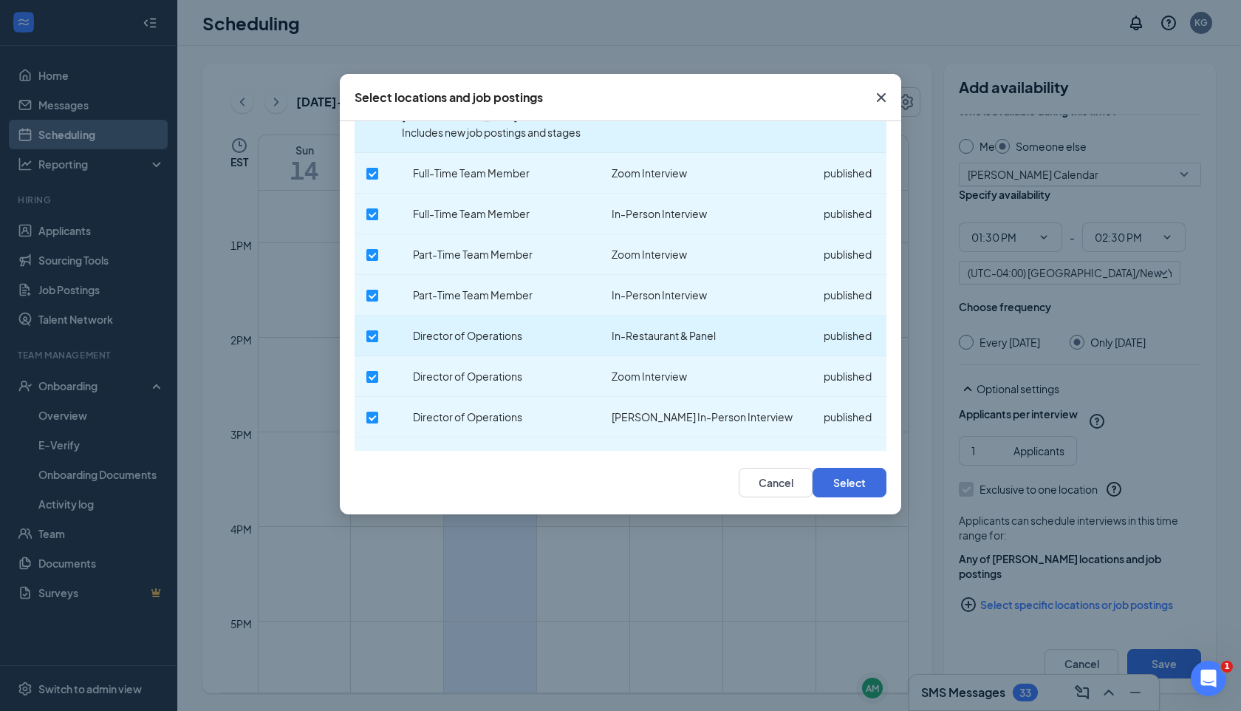
scroll to position [172, 0]
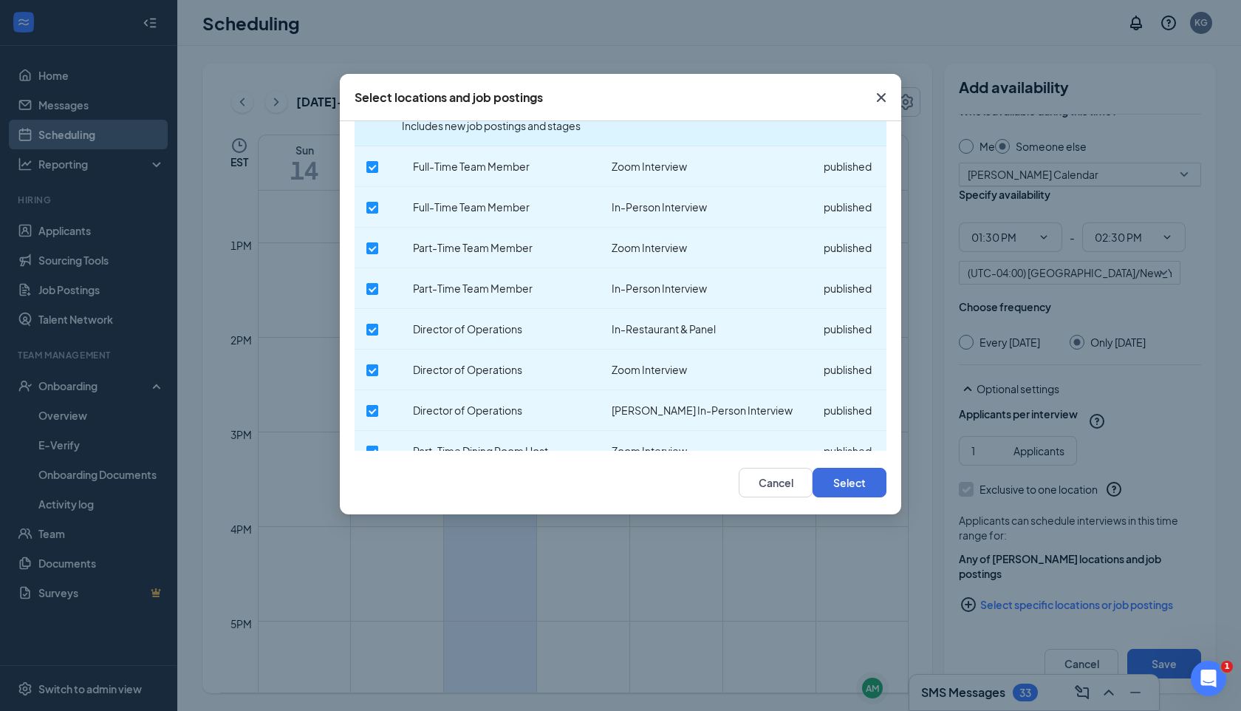
click at [402, 524] on icon "SmallChevronDown" at bounding box center [411, 533] width 18 height 18
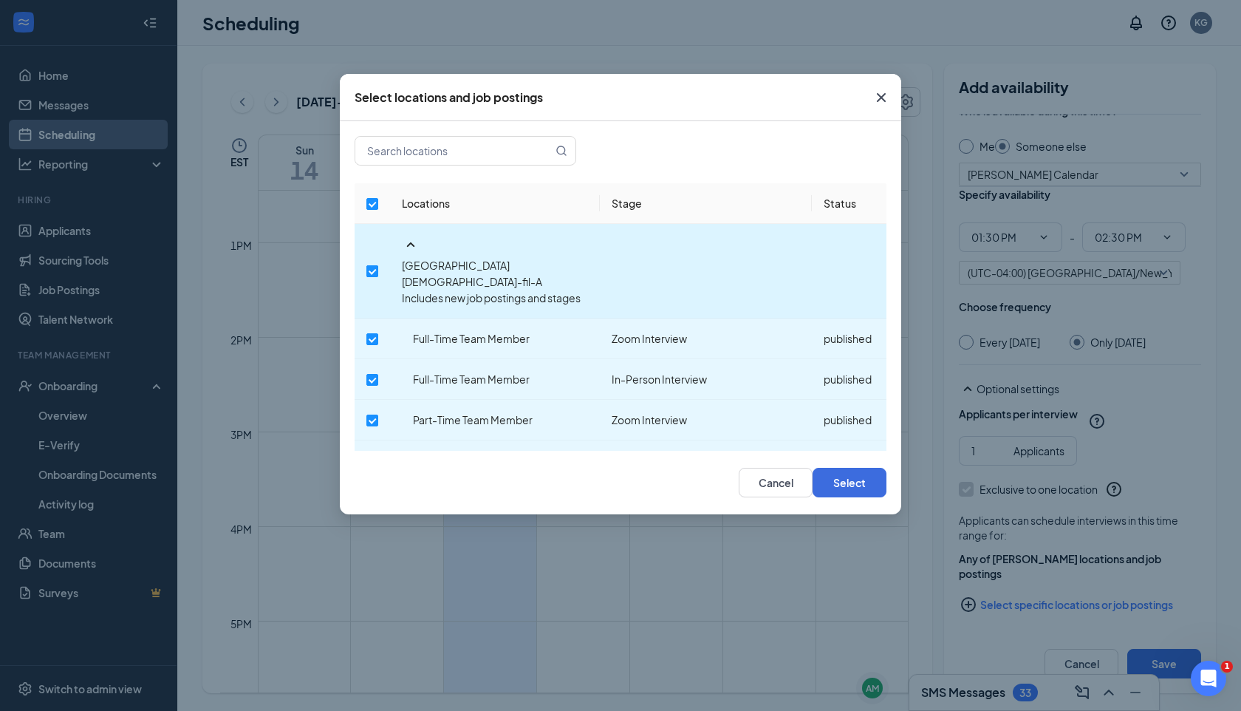
click at [375, 265] on input "checkbox" at bounding box center [372, 271] width 12 height 12
checkbox input "false"
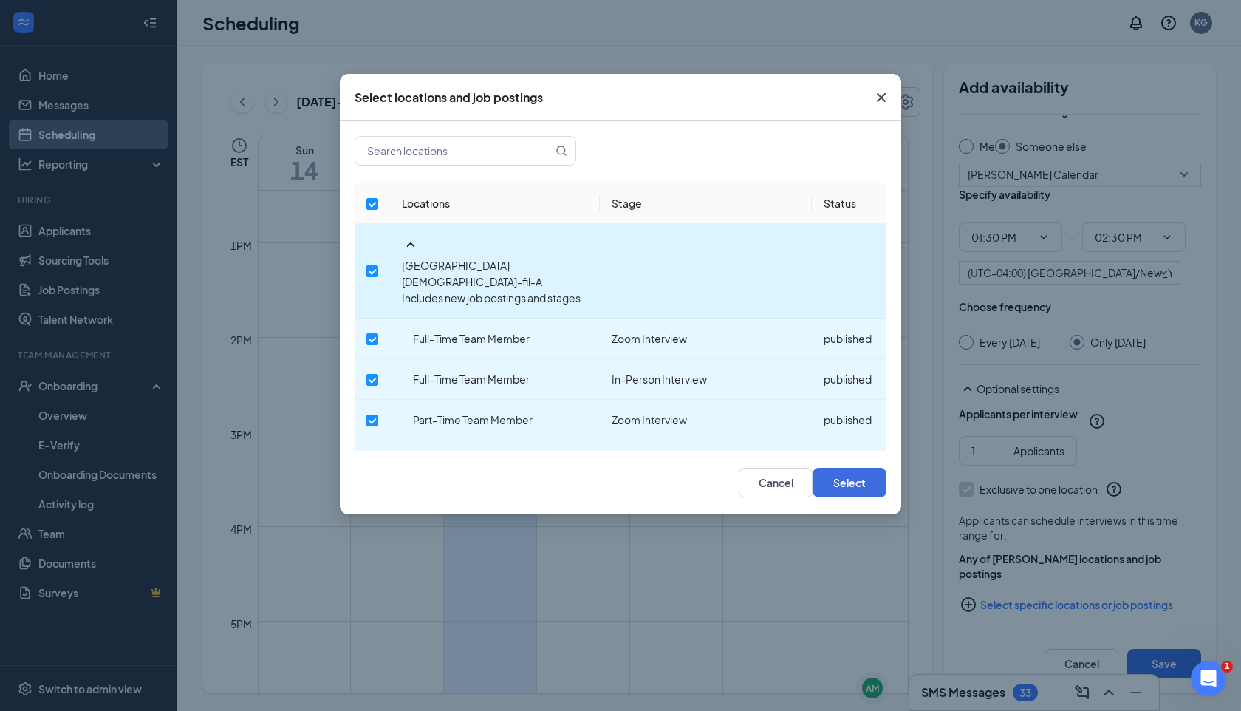
checkbox input "false"
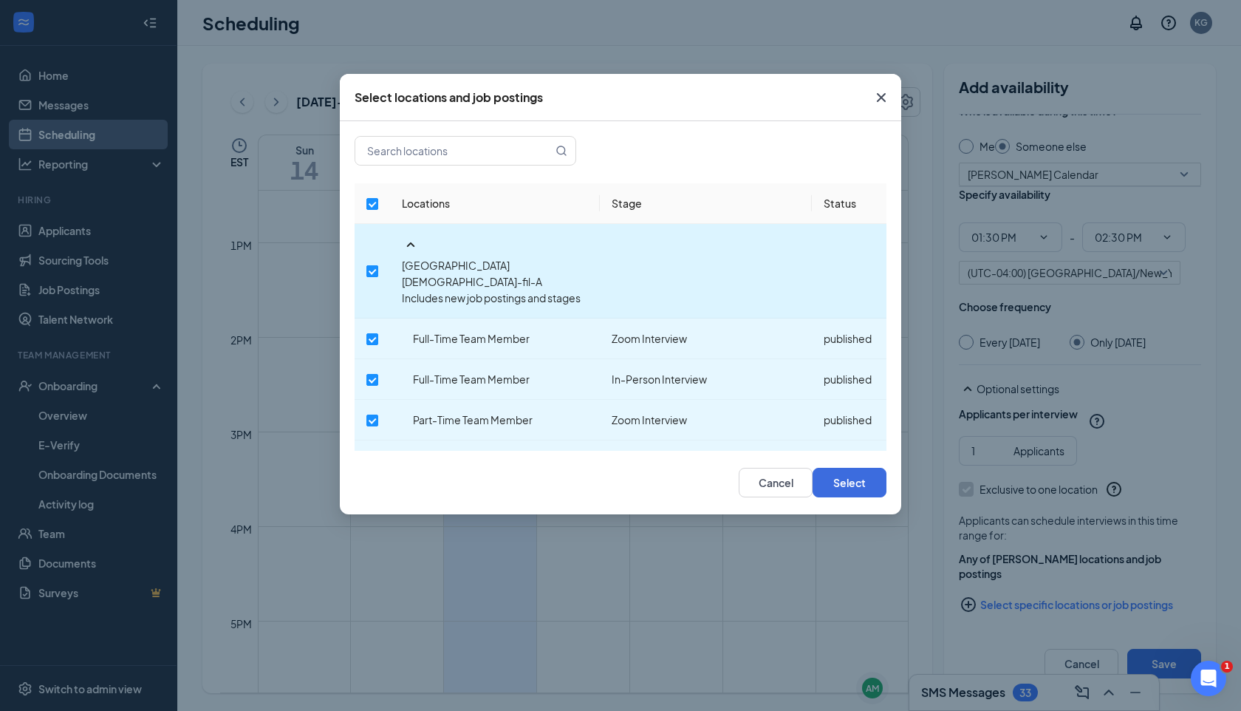
checkbox input "false"
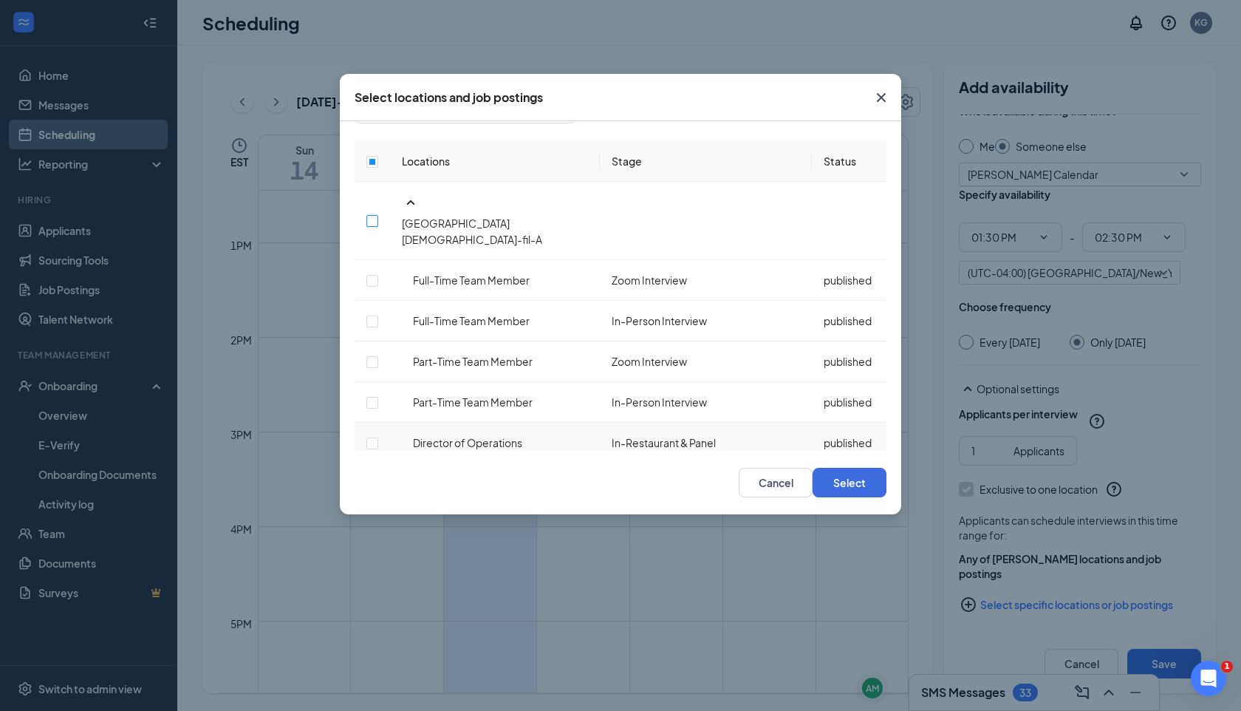
scroll to position [50, 0]
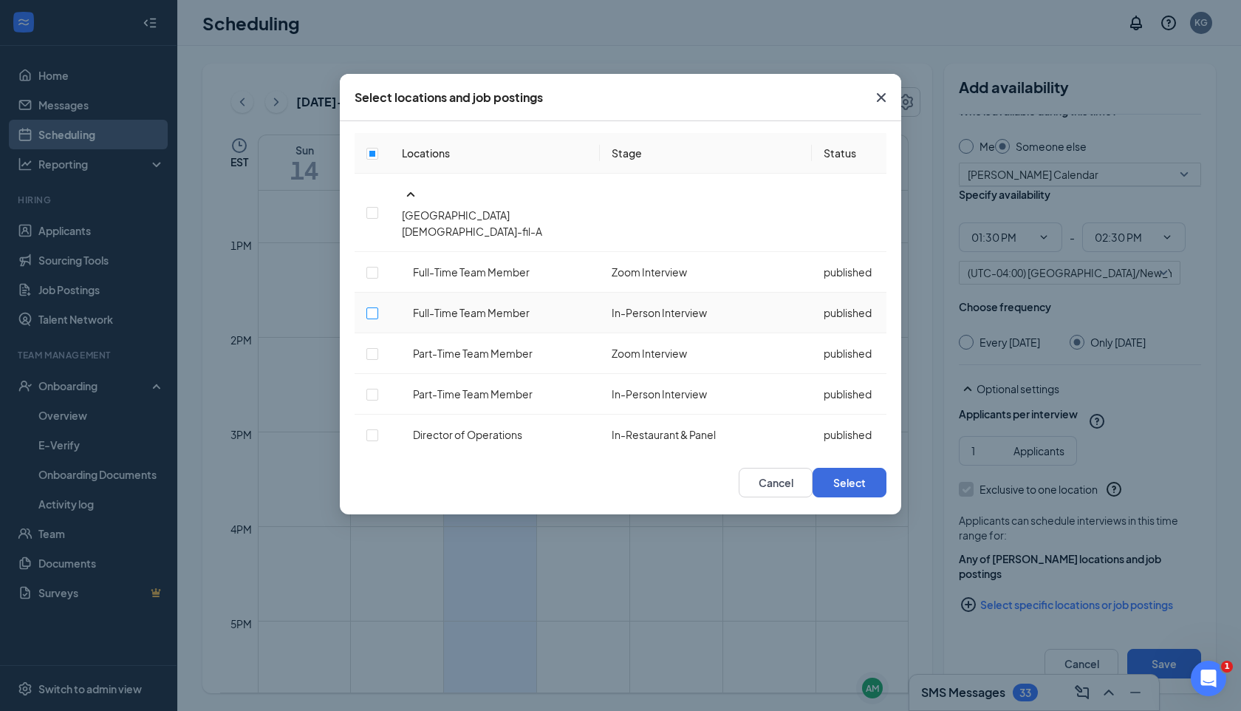
click at [378, 307] on input "checkbox" at bounding box center [372, 313] width 12 height 12
checkbox input "true"
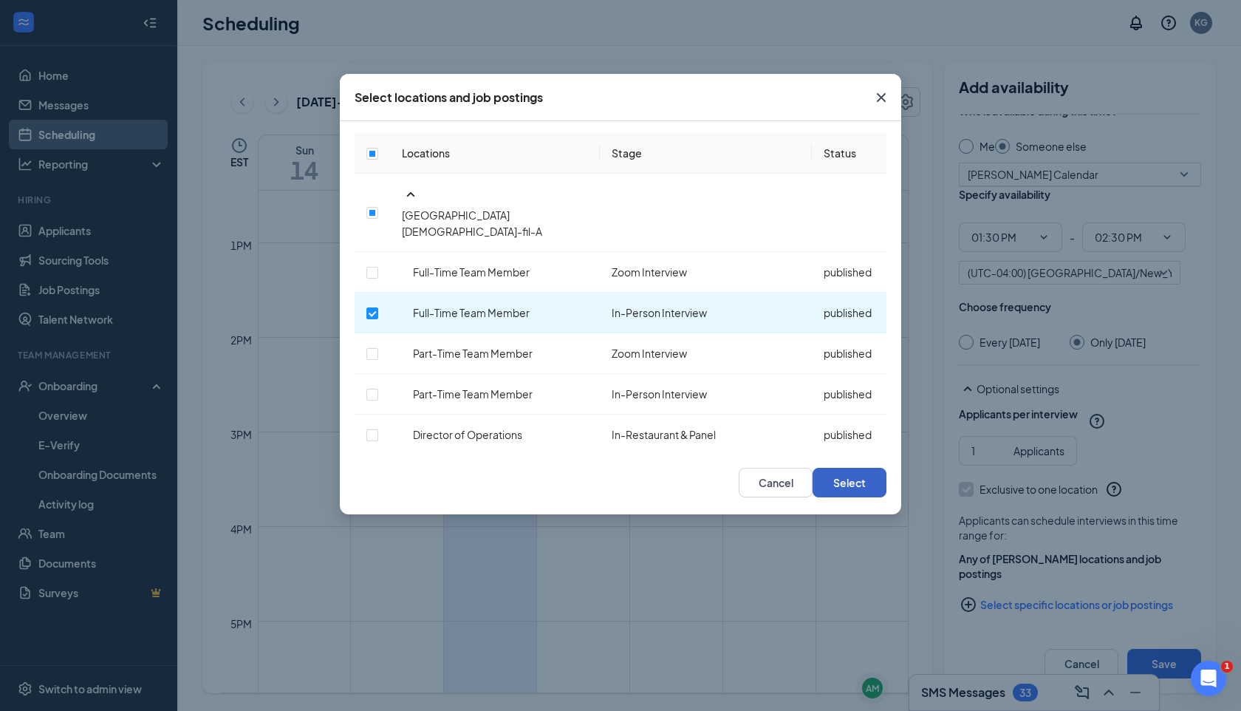
click at [842, 482] on button "Select" at bounding box center [850, 483] width 74 height 30
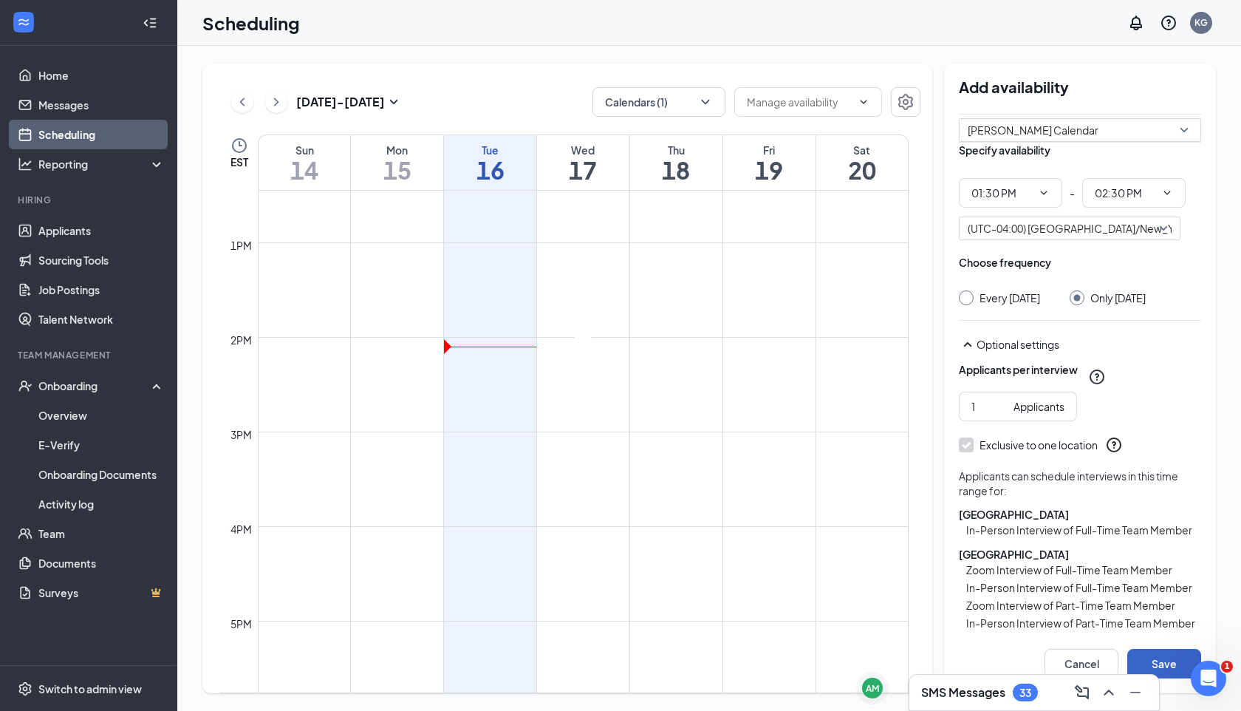
click at [1164, 666] on button "Save" at bounding box center [1165, 664] width 74 height 30
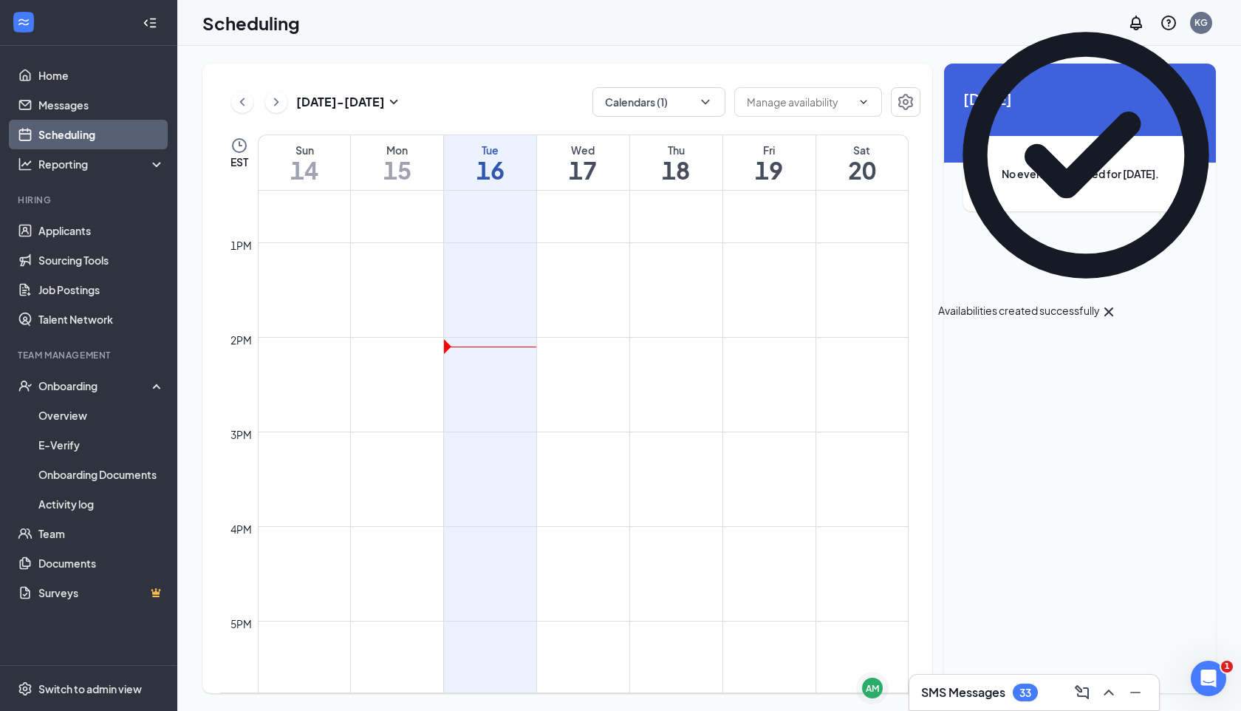
click at [108, 136] on link "Scheduling" at bounding box center [101, 135] width 126 height 30
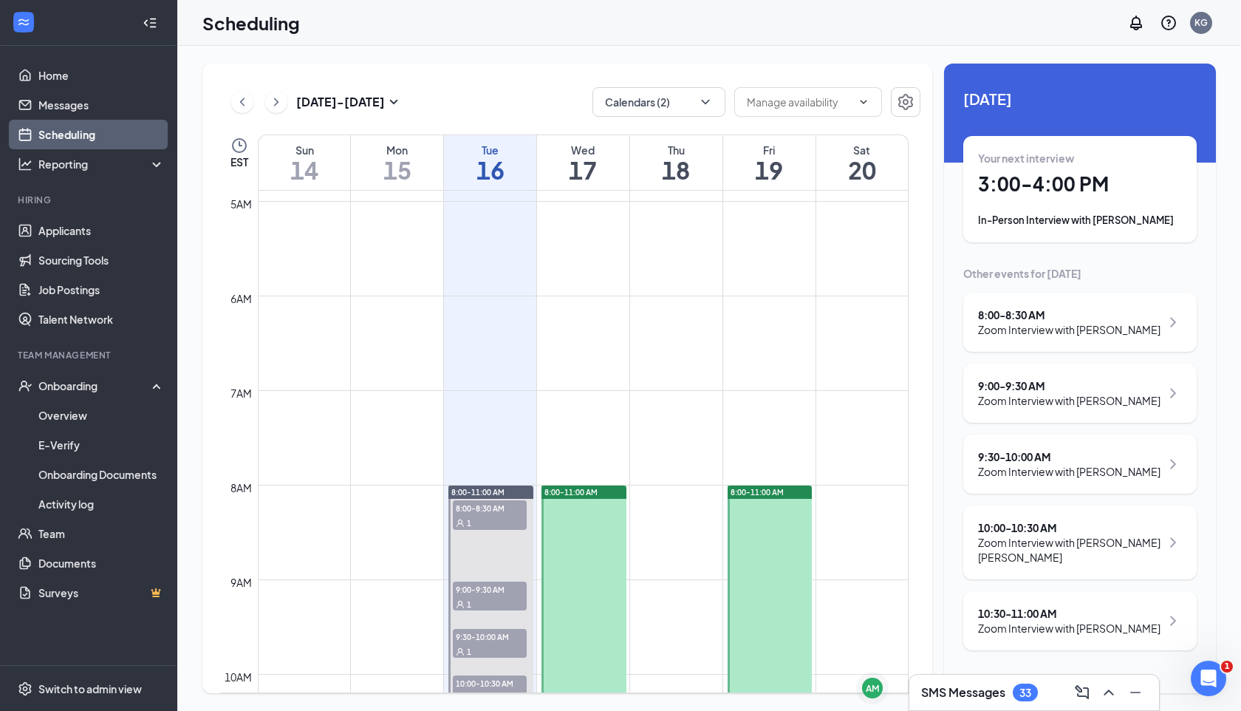
scroll to position [480, 0]
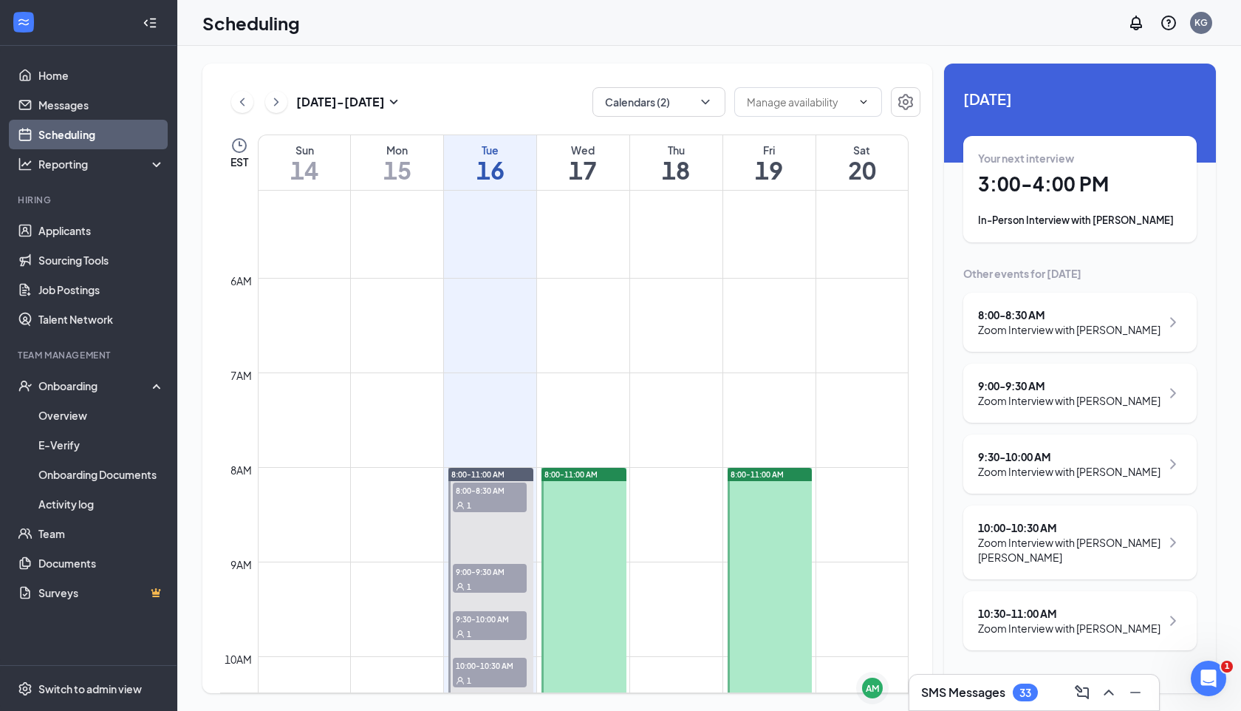
click at [494, 576] on span "9:00-9:30 AM" at bounding box center [490, 571] width 74 height 15
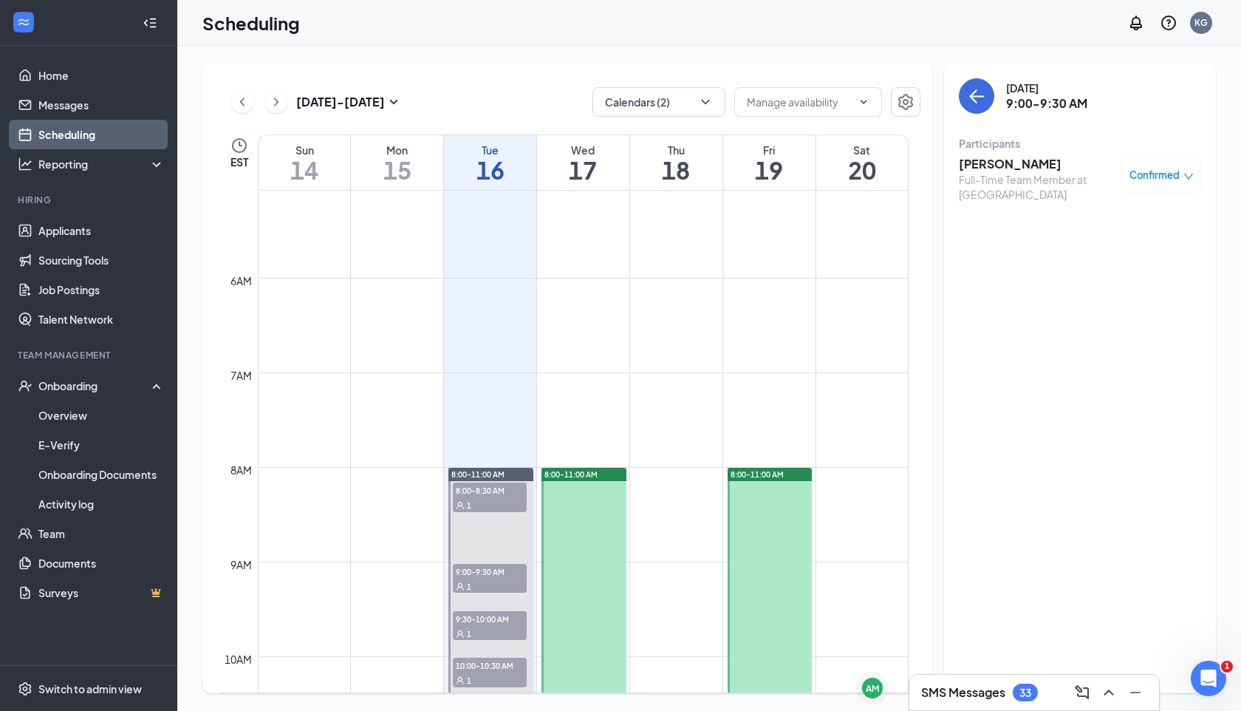
click at [995, 166] on h3 "[PERSON_NAME]" at bounding box center [1036, 164] width 155 height 16
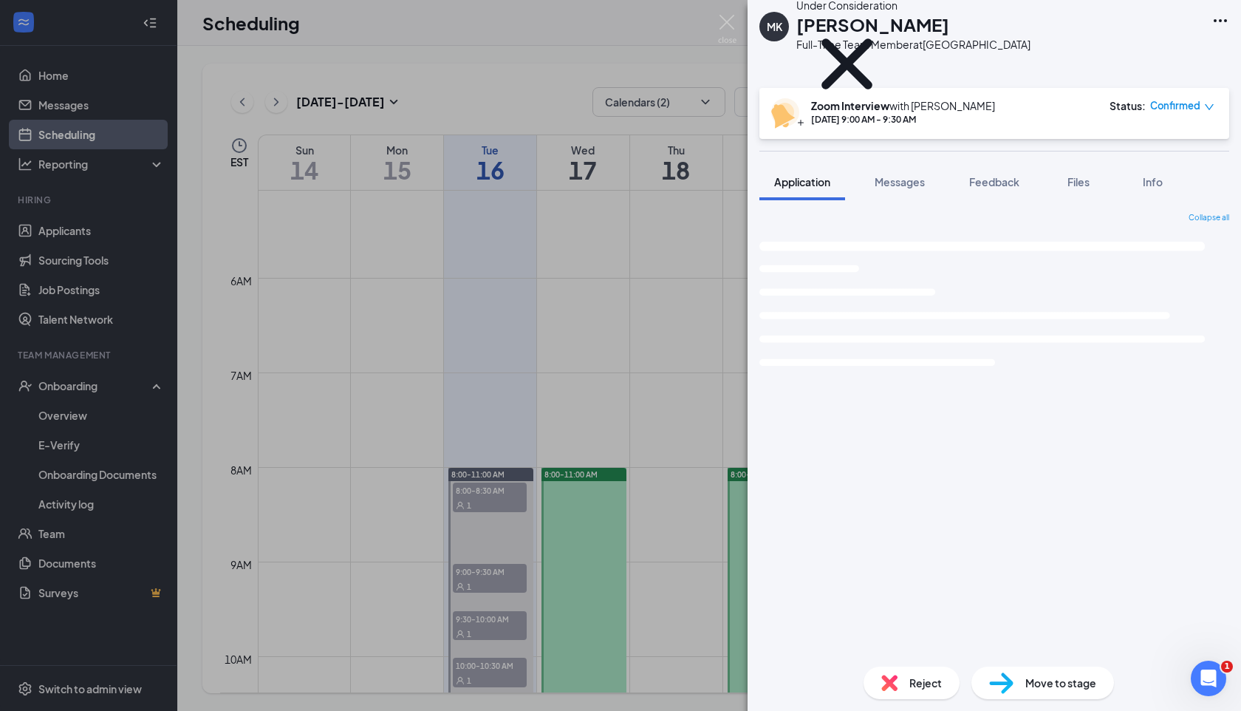
click at [1034, 685] on span "Move to stage" at bounding box center [1061, 683] width 71 height 16
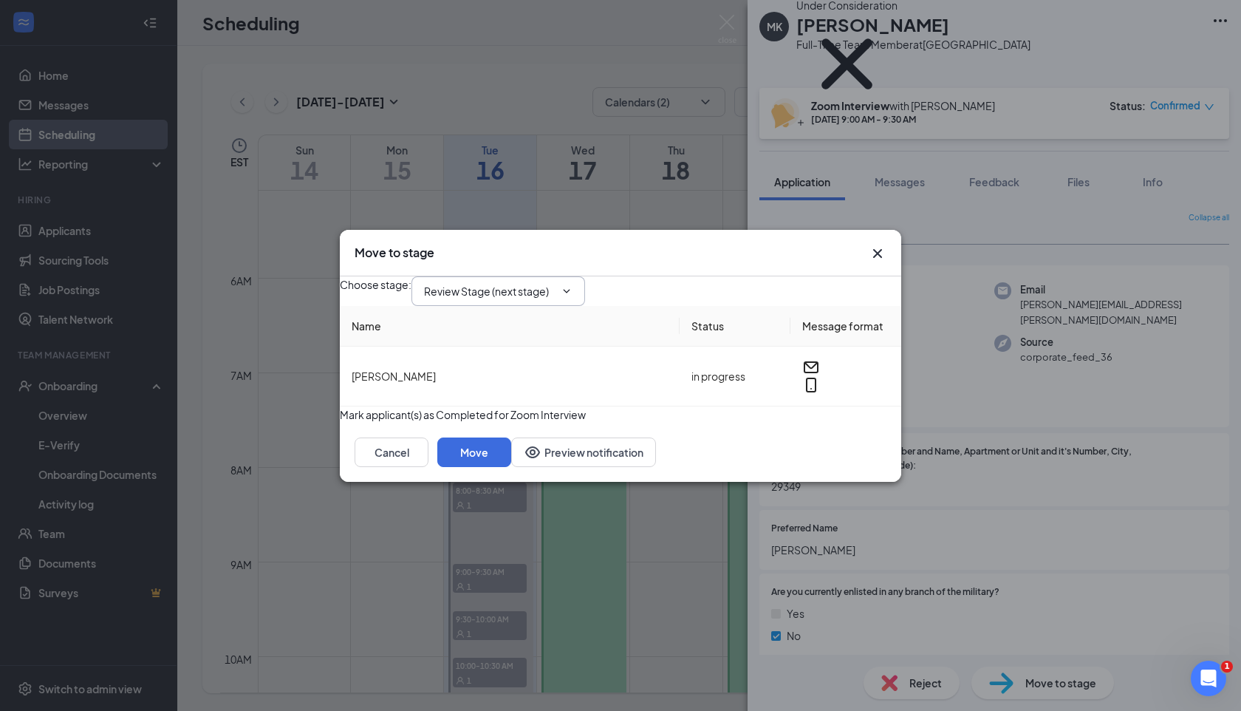
click at [555, 284] on input "Review Stage (next stage)" at bounding box center [489, 291] width 131 height 16
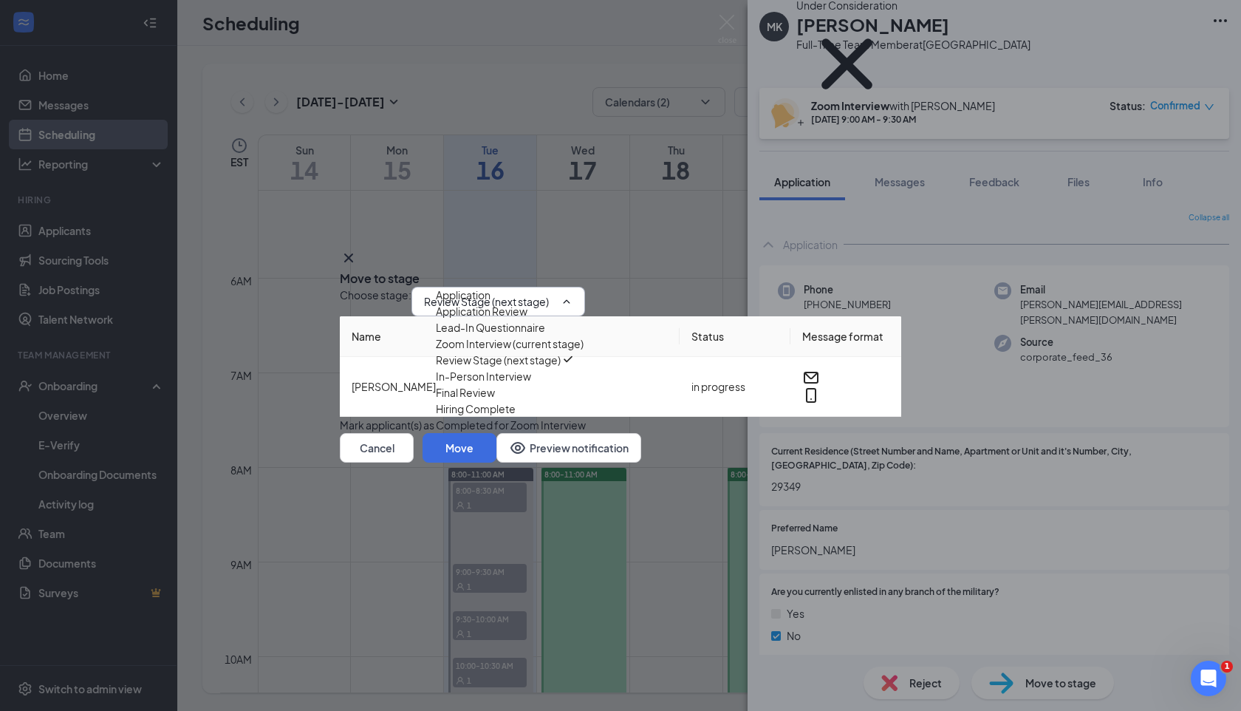
click at [531, 384] on div "In-Person Interview" at bounding box center [483, 376] width 95 height 16
type input "In-Person Interview"
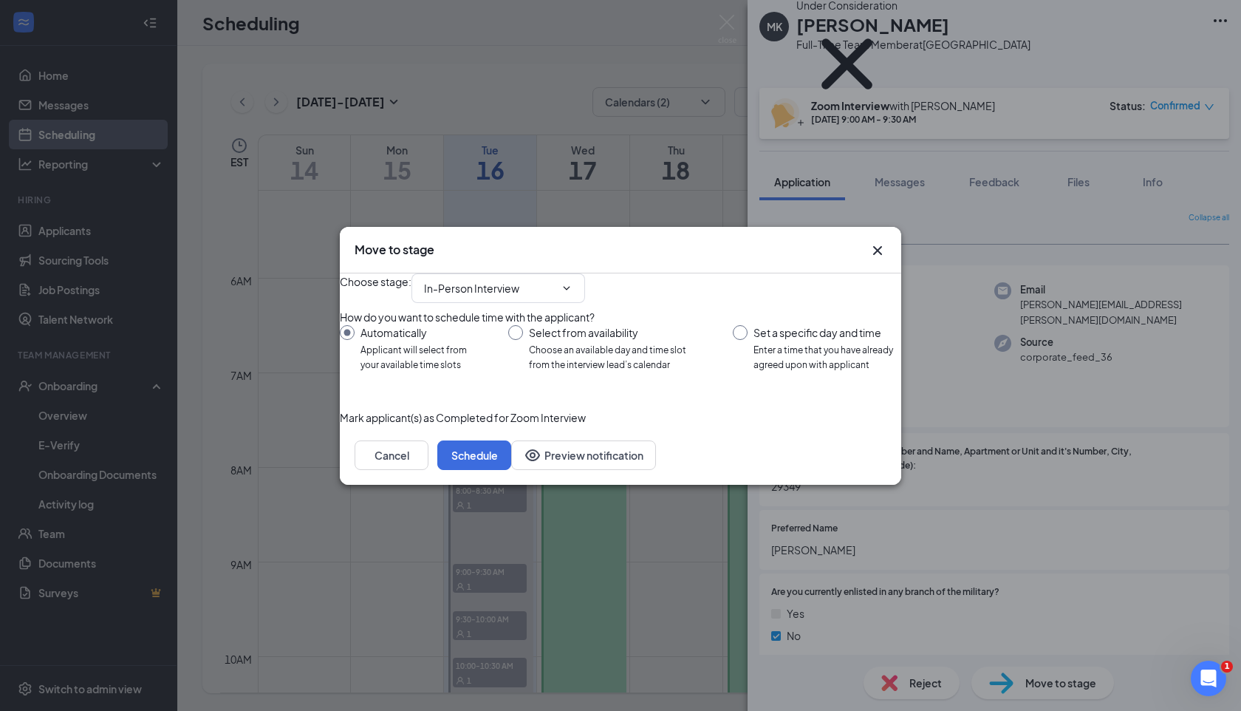
click at [521, 330] on input "Select from availability Choose an available day and time slot from the intervi…" at bounding box center [605, 348] width 195 height 47
radio input "true"
radio input "false"
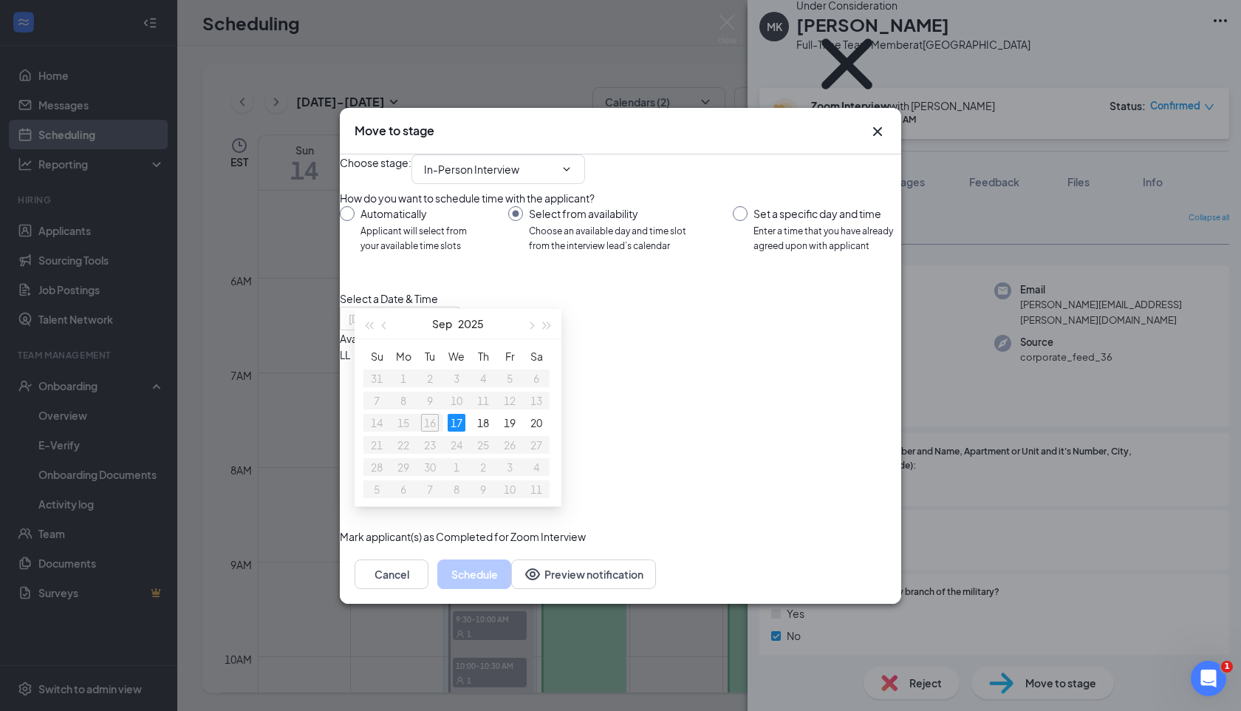
click at [459, 417] on div "17" at bounding box center [457, 423] width 18 height 18
click at [623, 363] on div "1:30PM - 2:30PM" at bounding box center [481, 371] width 283 height 16
type input "[DATE]"
click at [511, 589] on button "Schedule" at bounding box center [474, 574] width 74 height 30
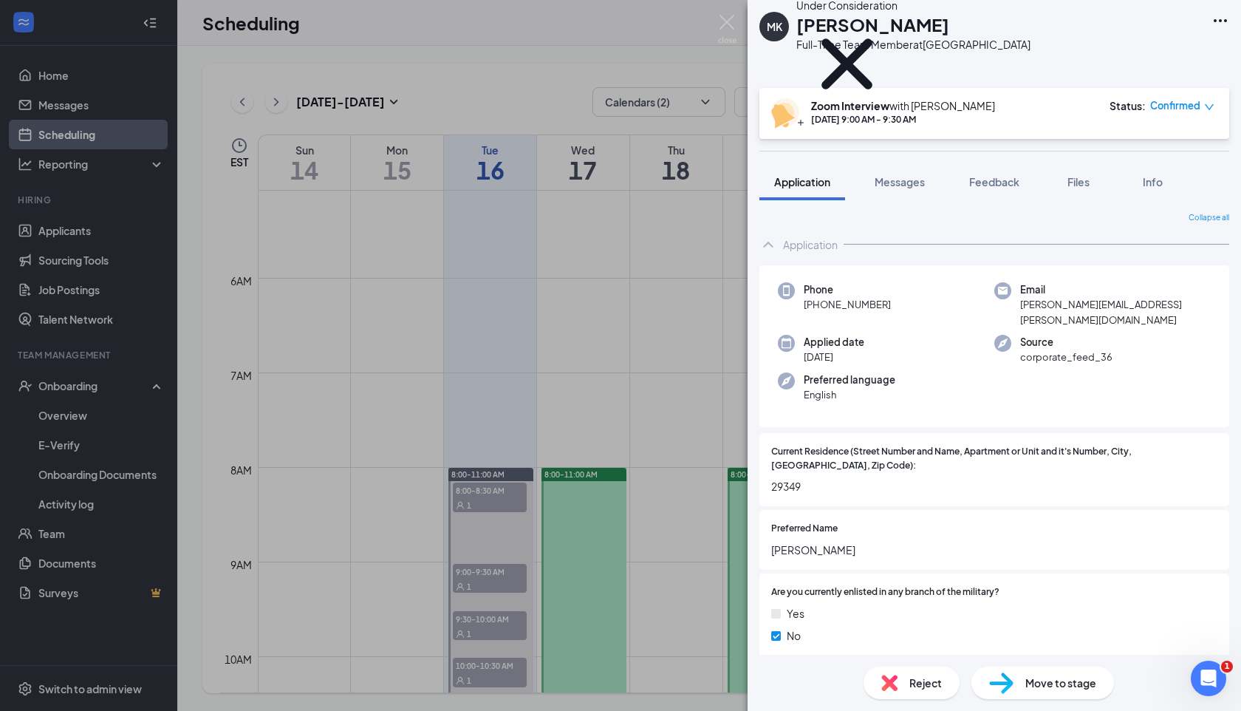
click at [1021, 684] on div "Move to stage" at bounding box center [1043, 682] width 143 height 33
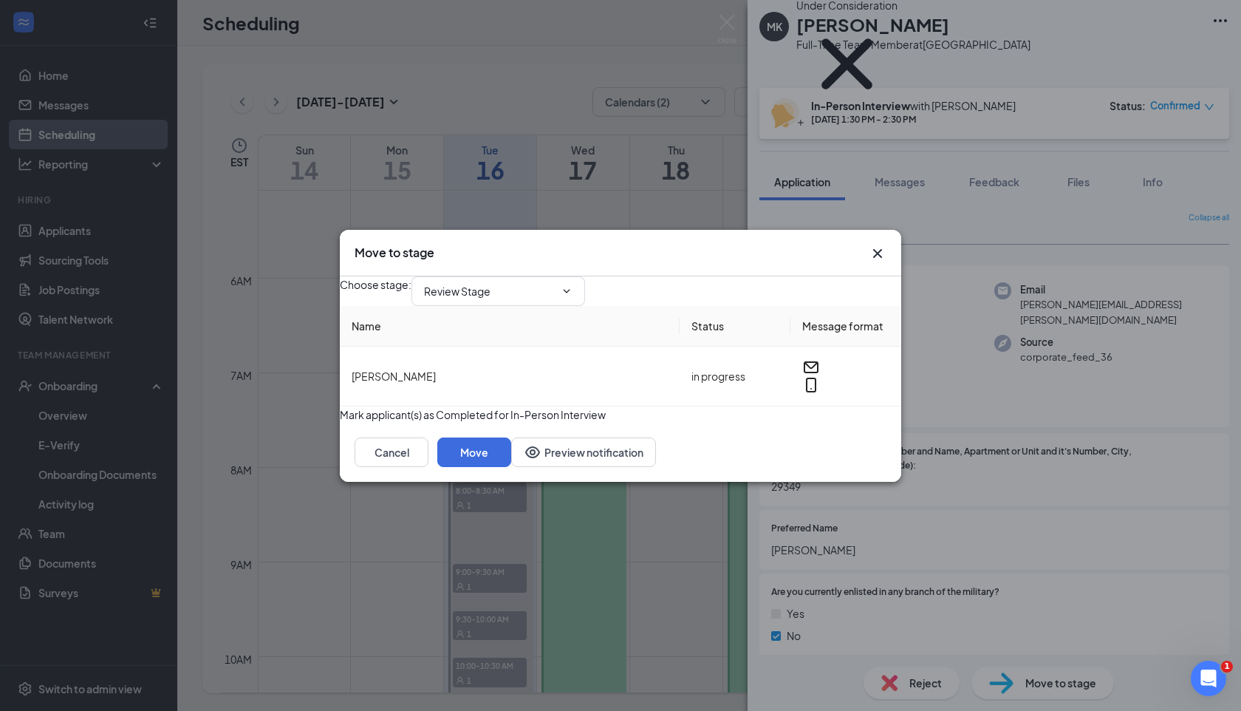
click at [880, 248] on icon "Cross" at bounding box center [877, 252] width 9 height 9
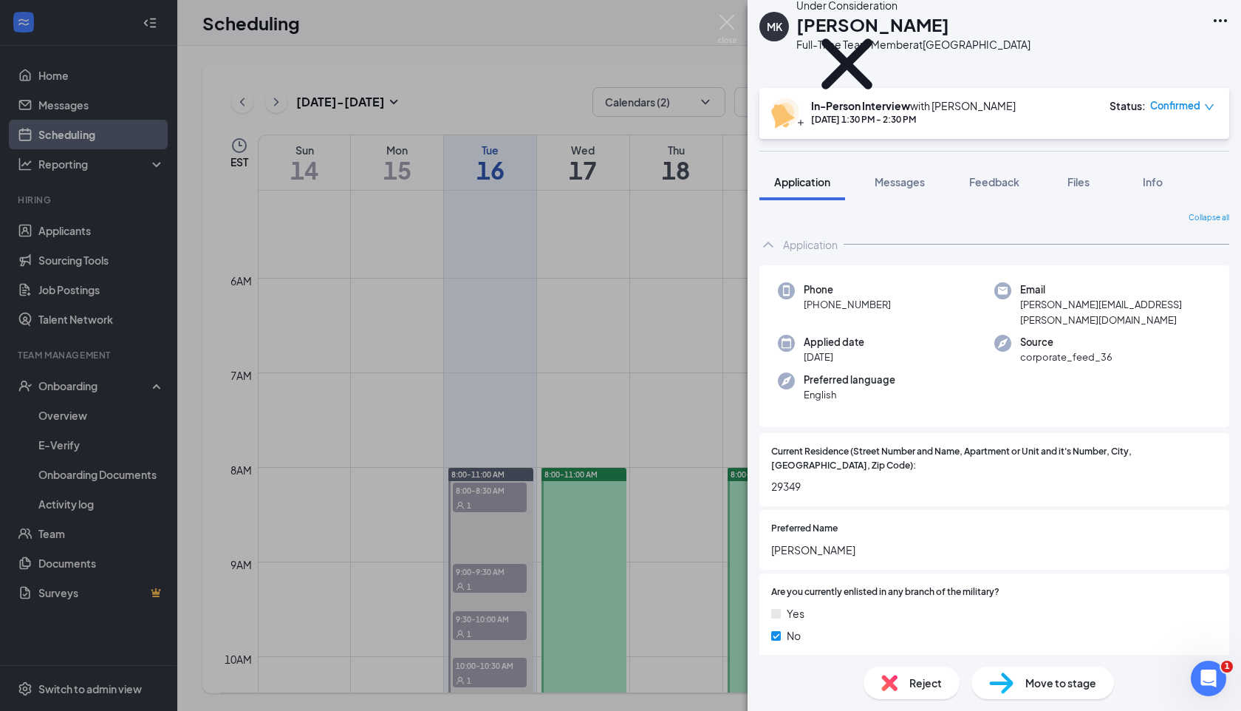
click at [522, 128] on div "[PERSON_NAME] Full-Time Team Member at [GEOGRAPHIC_DATA] Under Consideration In…" at bounding box center [620, 355] width 1241 height 711
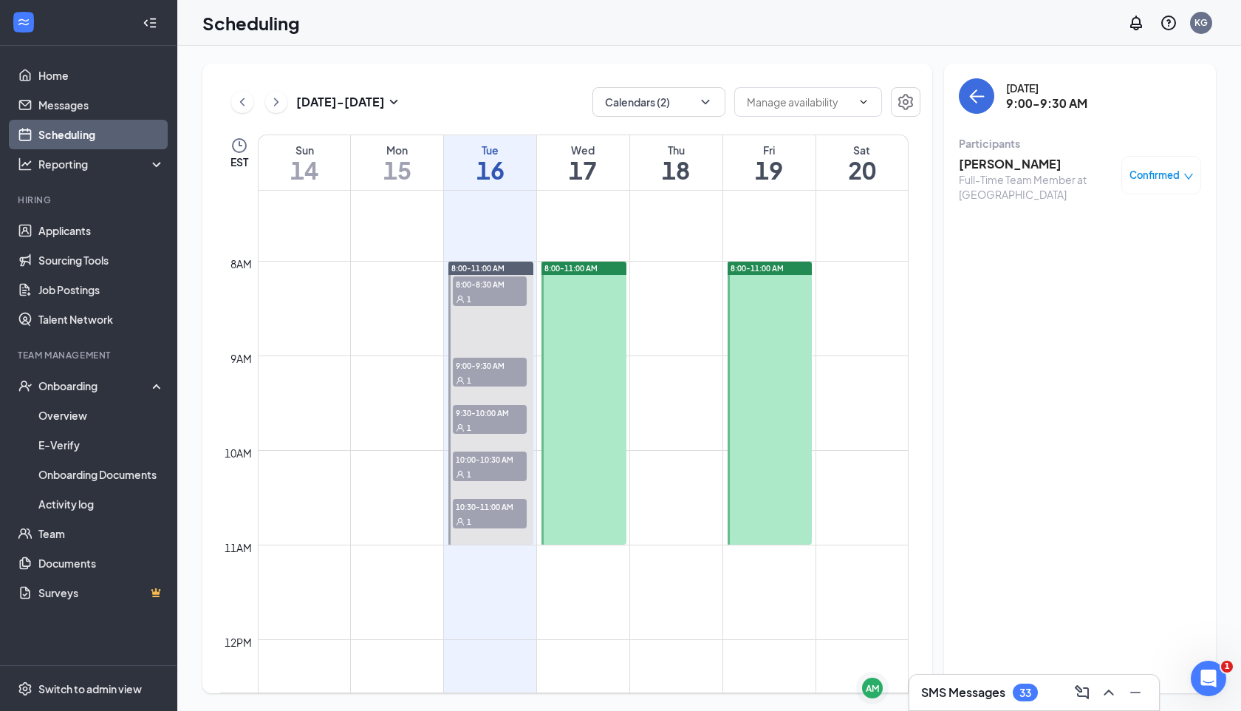
scroll to position [695, 0]
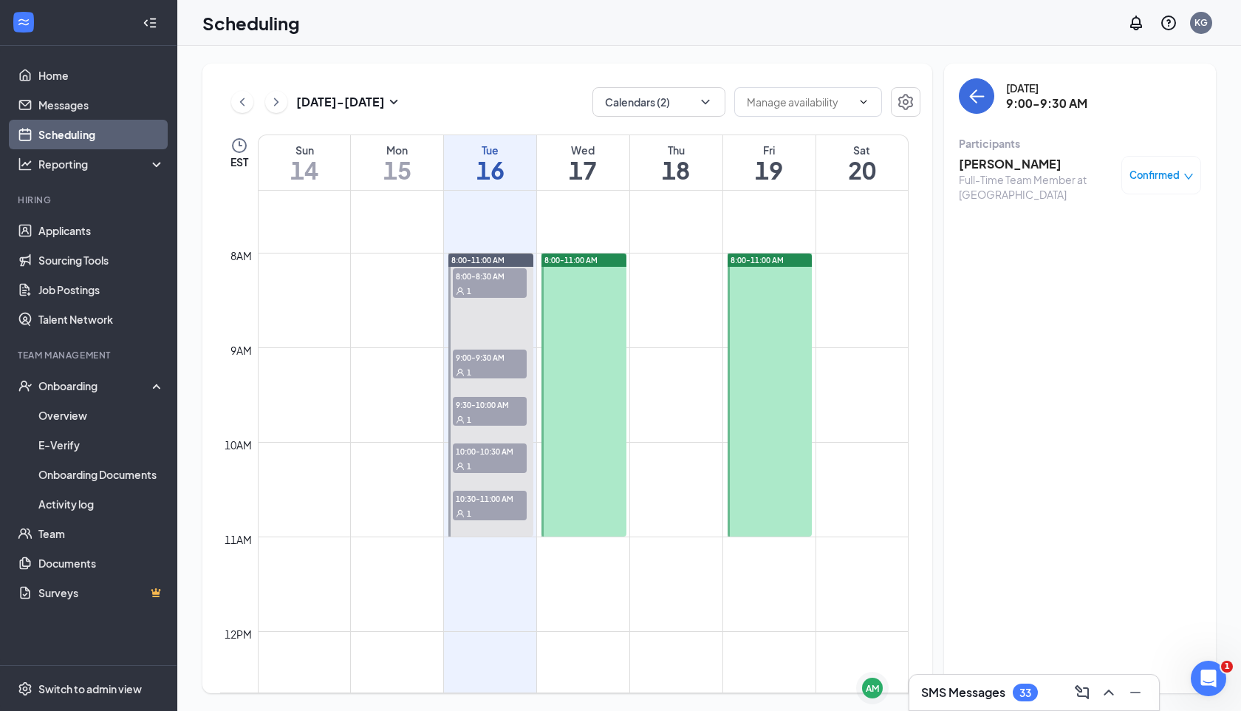
click at [975, 687] on h3 "SMS Messages" at bounding box center [963, 692] width 84 height 16
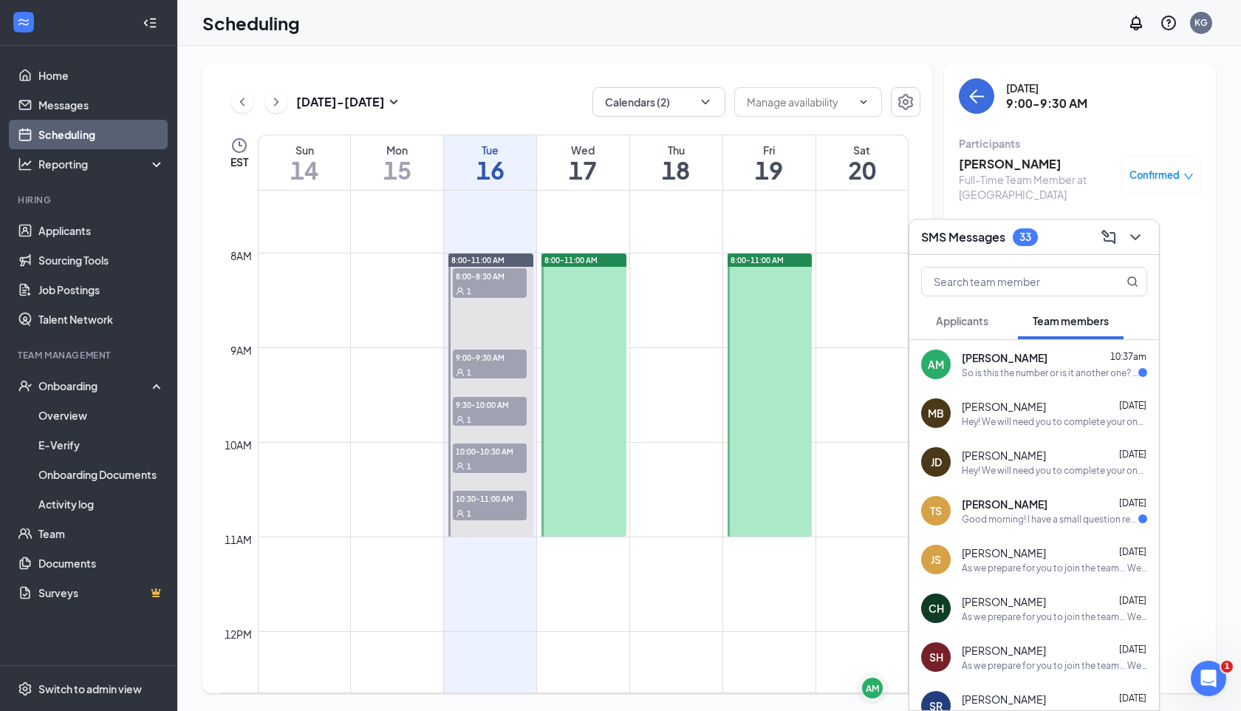
click at [1074, 375] on div "So is this the number or is it another one? Sorry I had about 3 different numbe…" at bounding box center [1050, 372] width 177 height 13
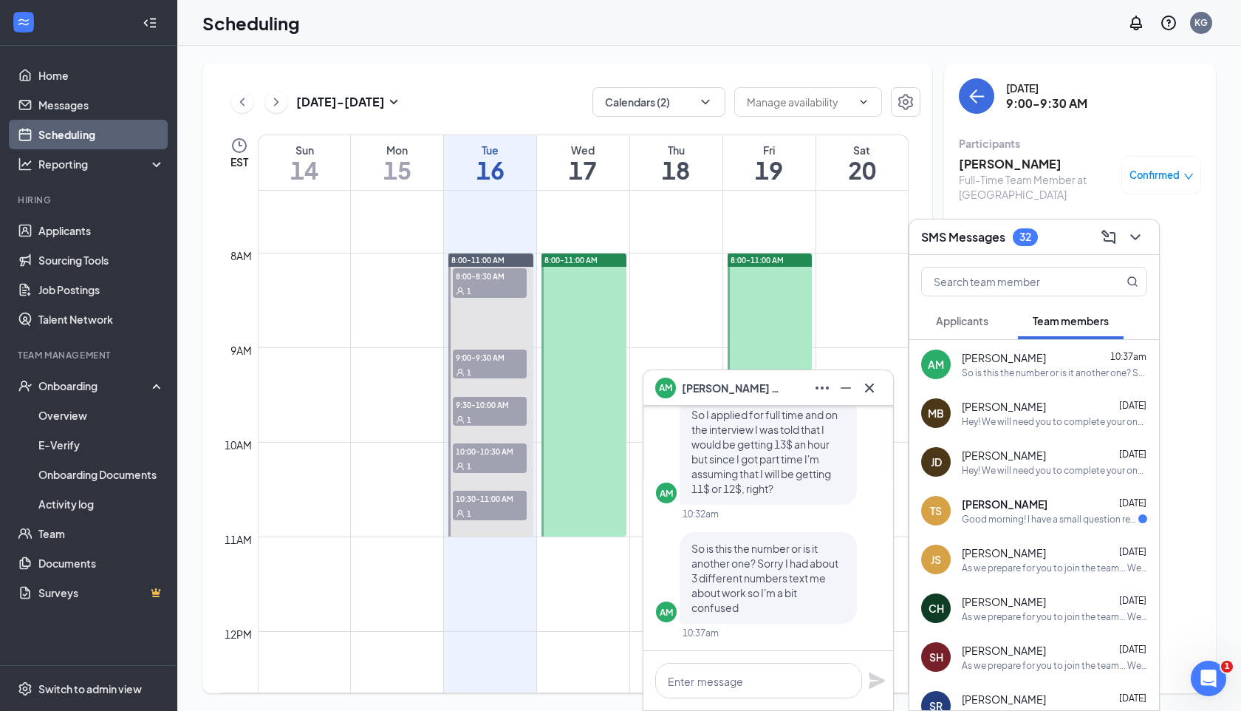
scroll to position [0, 0]
click at [703, 685] on textarea at bounding box center [758, 680] width 207 height 35
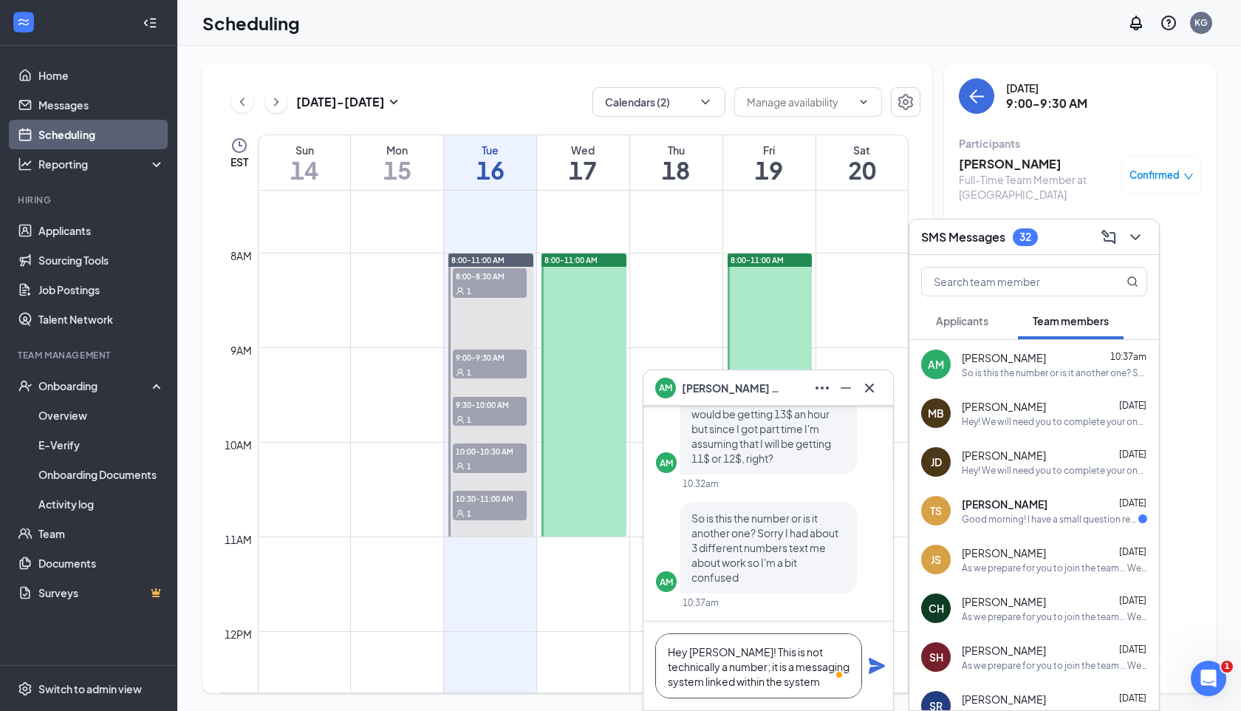
click at [794, 684] on textarea "Hey [PERSON_NAME]! This is not technically a number; it is a messaging system l…" at bounding box center [758, 665] width 207 height 65
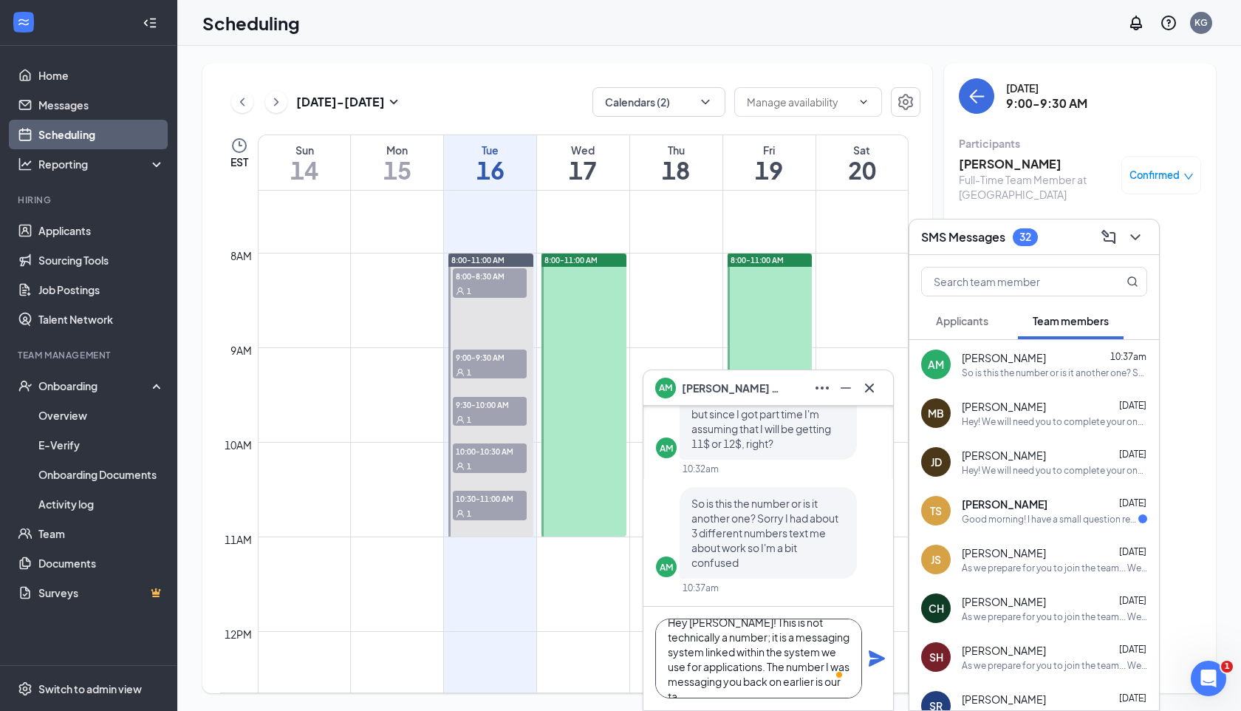
scroll to position [30, 0]
type textarea "Hey [PERSON_NAME]! This is not technically a number; it is a messaging system l…"
click at [881, 664] on icon "Plane" at bounding box center [877, 658] width 18 height 18
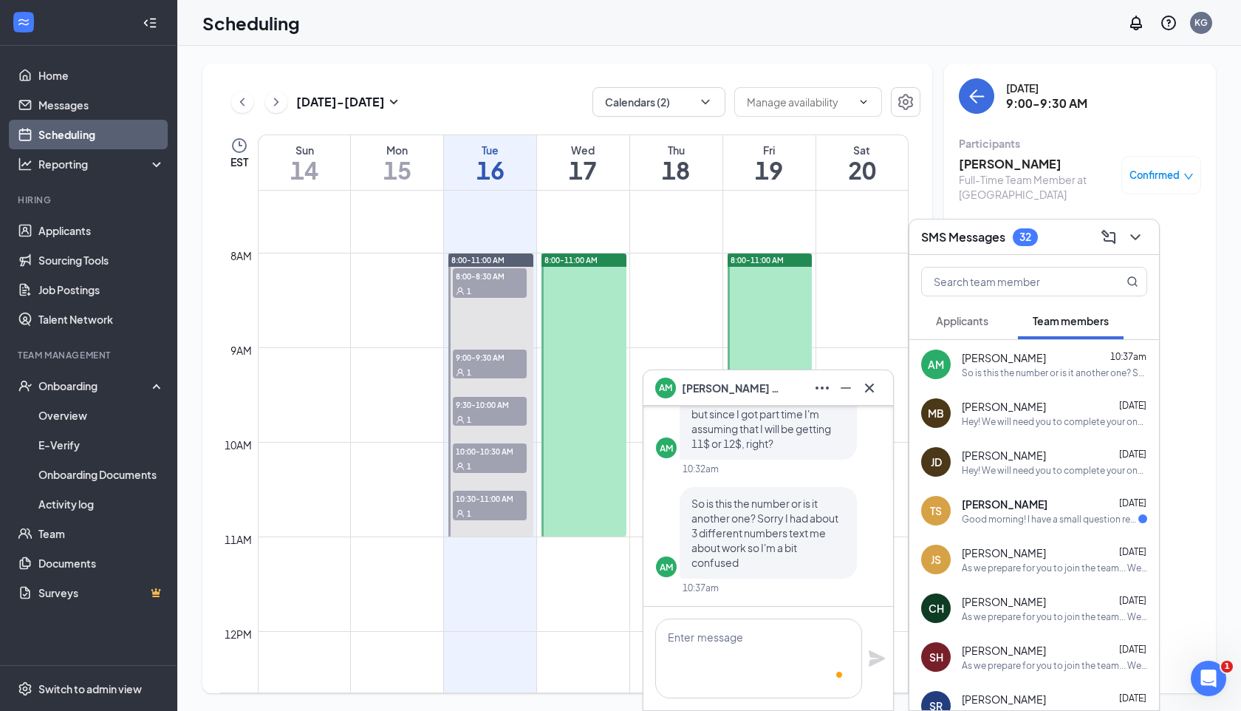
scroll to position [0, 0]
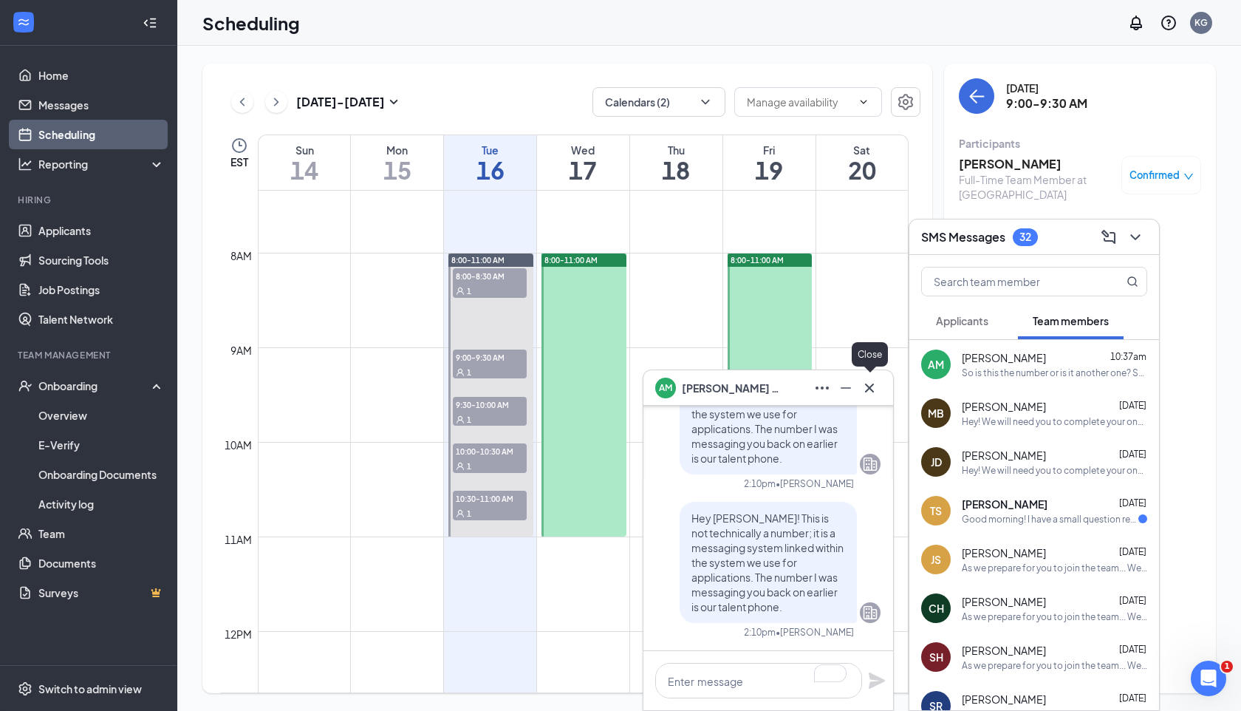
click at [873, 394] on icon "Cross" at bounding box center [870, 388] width 18 height 18
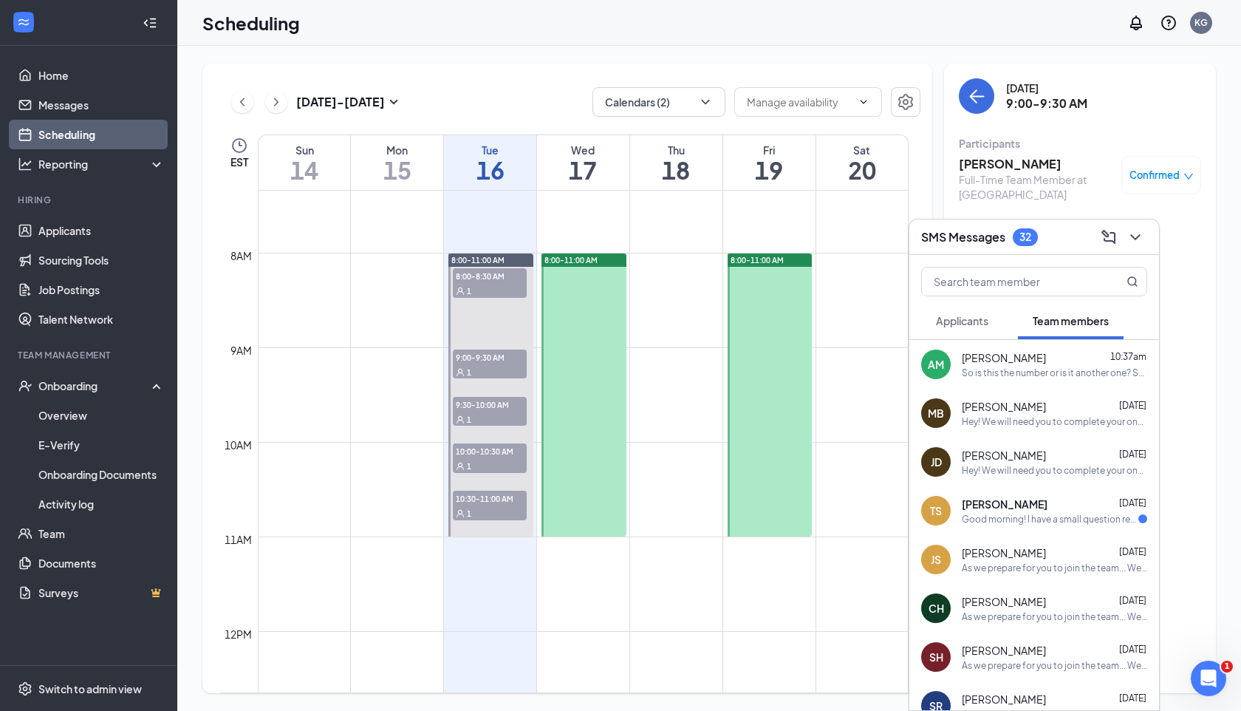
click at [960, 323] on span "Applicants" at bounding box center [962, 320] width 52 height 13
